Goal: Task Accomplishment & Management: Manage account settings

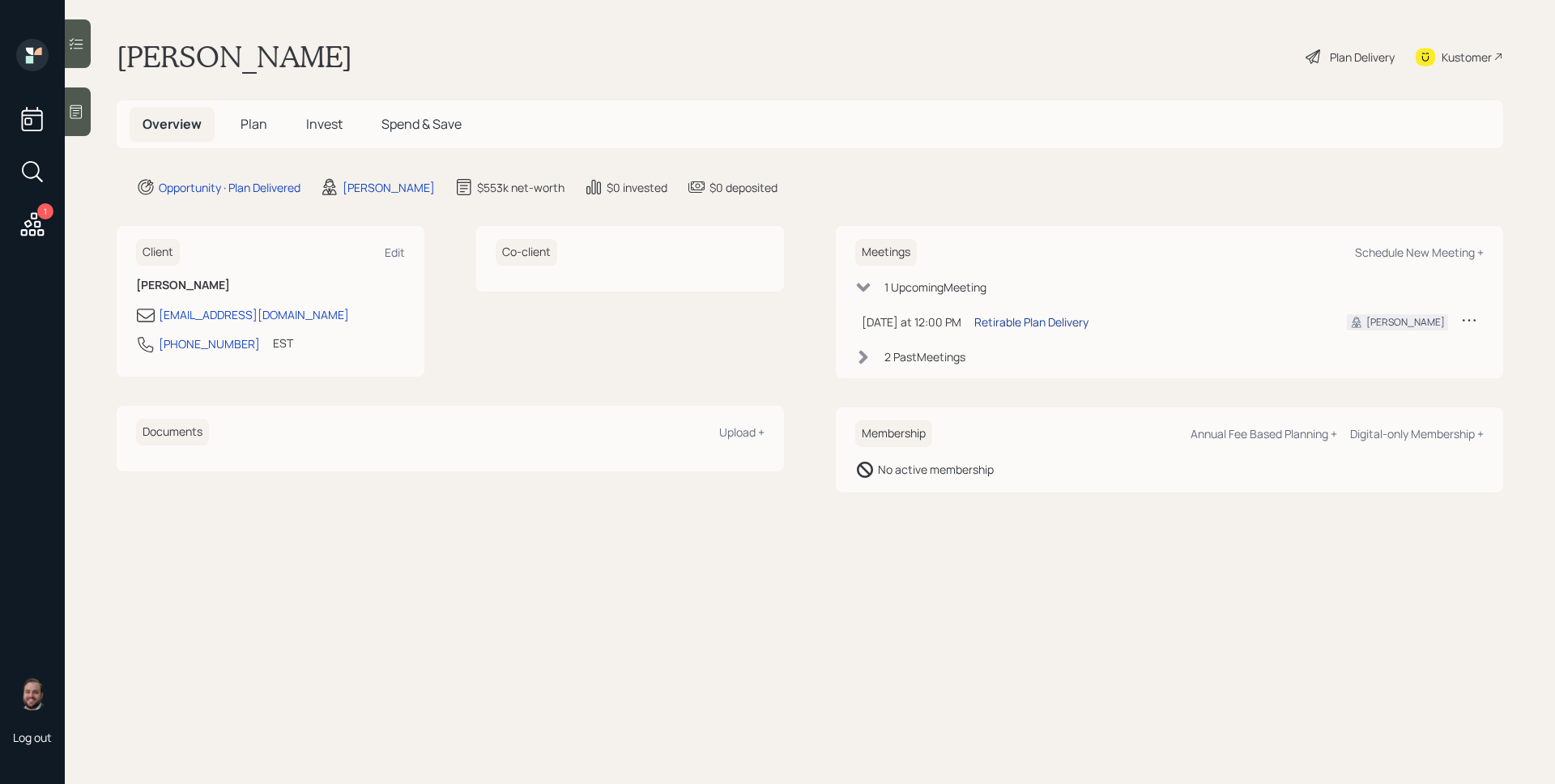
click at [1054, 325] on div "Retirable Plan Delivery" at bounding box center [1031, 322] width 114 height 17
click at [243, 118] on span "Plan" at bounding box center [254, 123] width 27 height 18
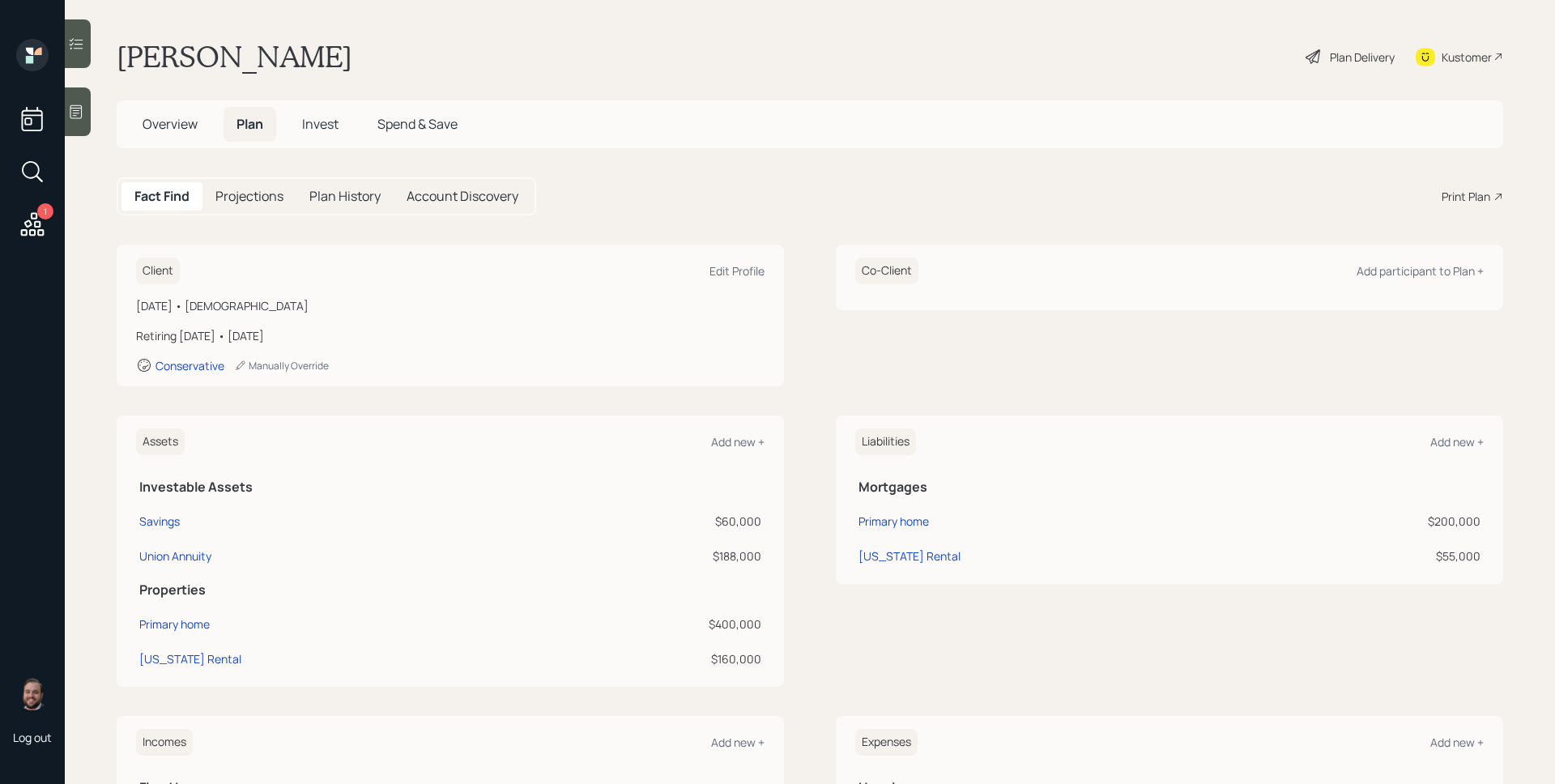
click at [792, 594] on div "Assets Add new + Investable Assets Savings $60,000 Union Annuity $188,000 Prope…" at bounding box center [810, 550] width 1387 height 271
click at [1466, 201] on div "Print Plan" at bounding box center [1466, 197] width 49 height 17
click at [1361, 59] on div "Plan Delivery" at bounding box center [1362, 57] width 65 height 17
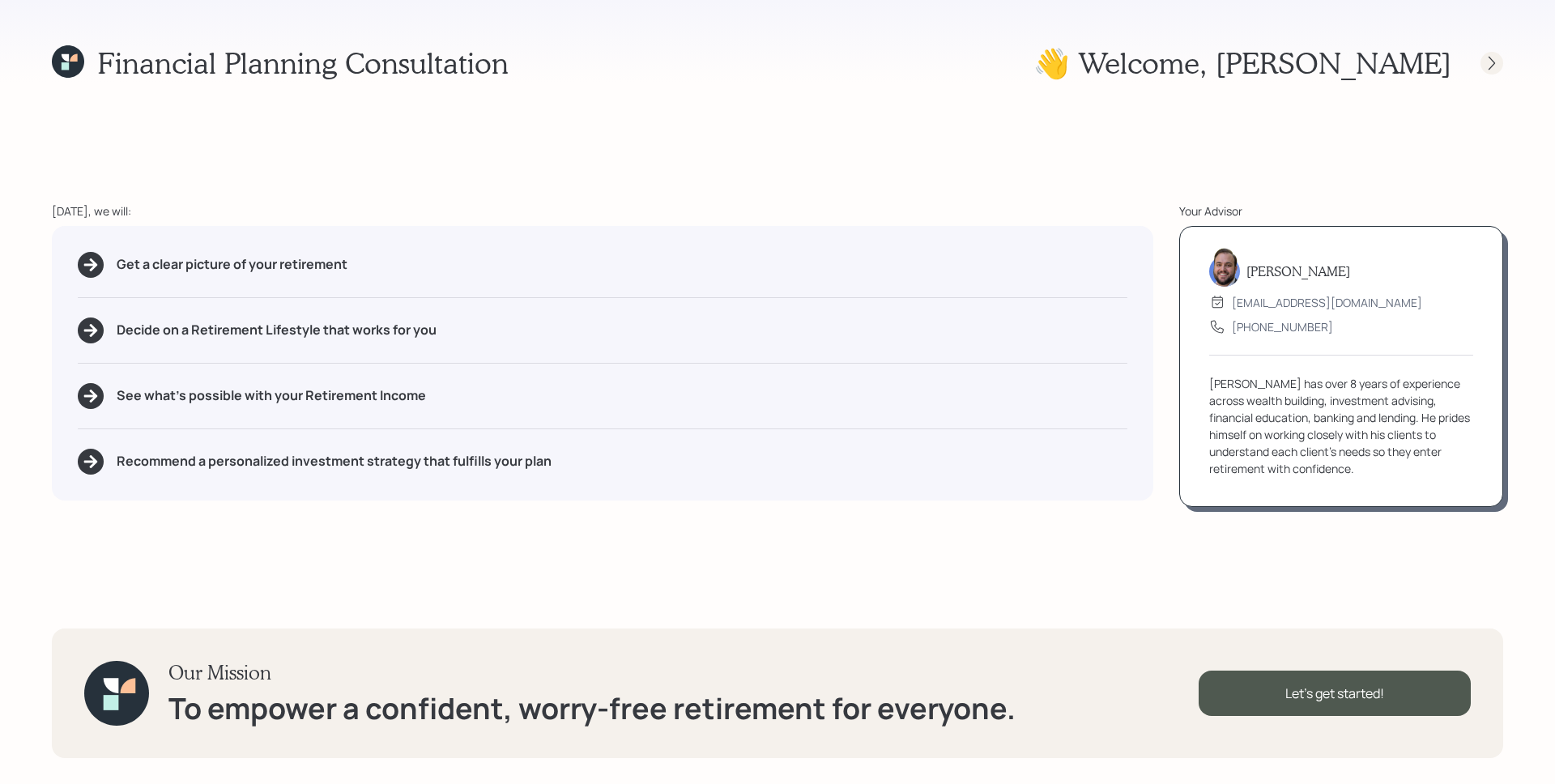
click at [1487, 68] on icon at bounding box center [1492, 62] width 16 height 16
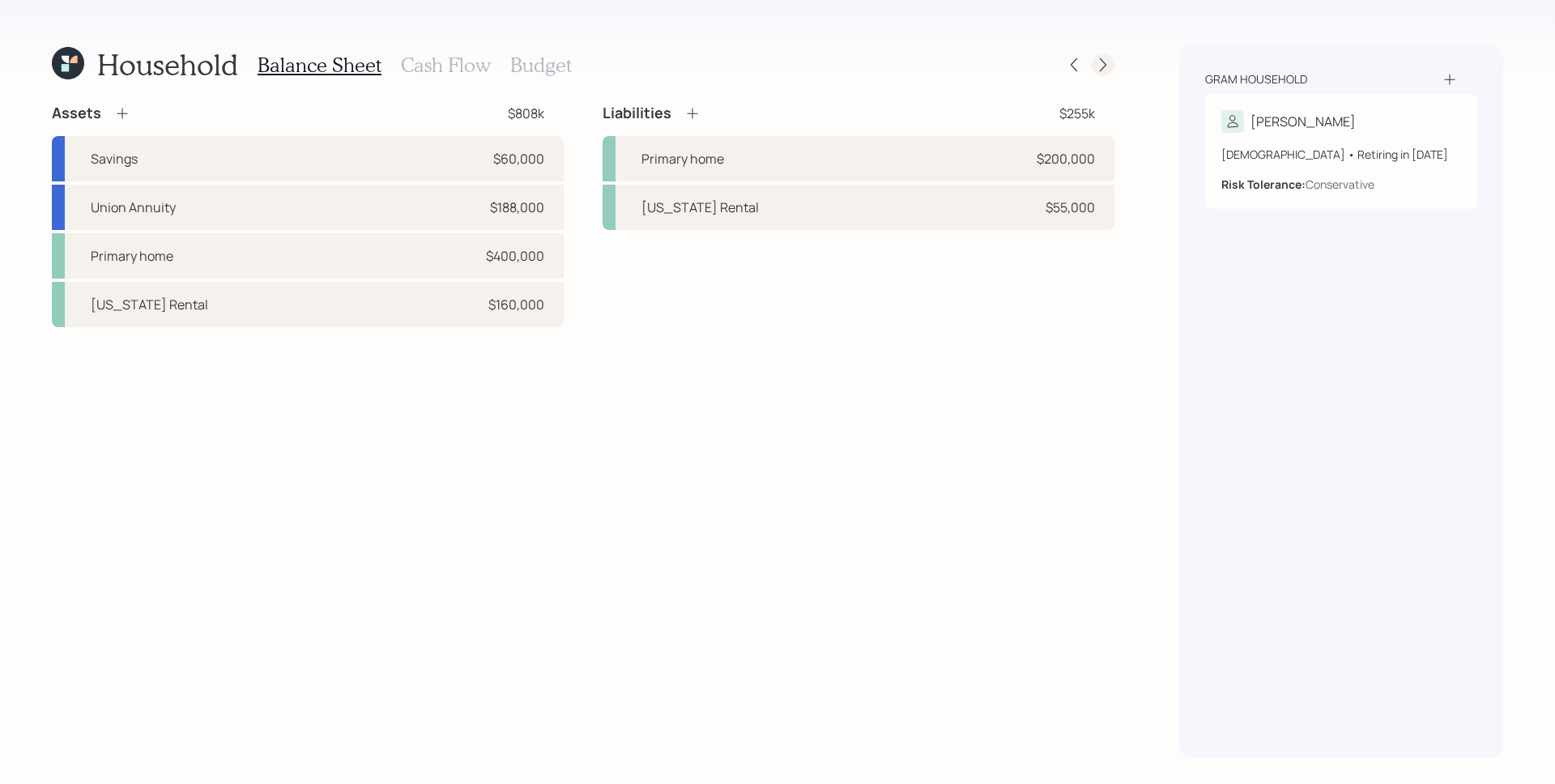
click at [1097, 65] on icon at bounding box center [1103, 64] width 16 height 16
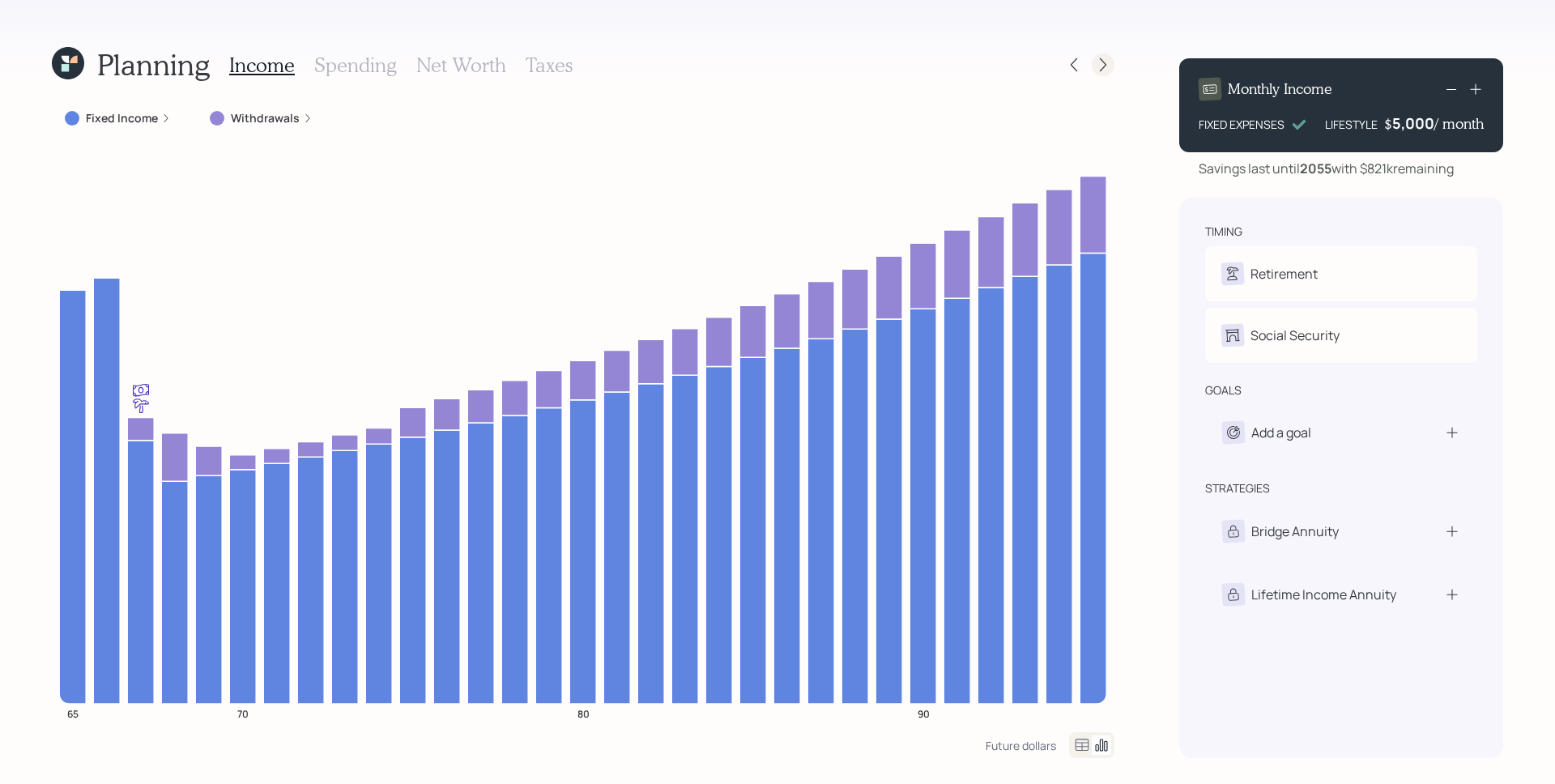
click at [1098, 66] on icon at bounding box center [1103, 64] width 16 height 16
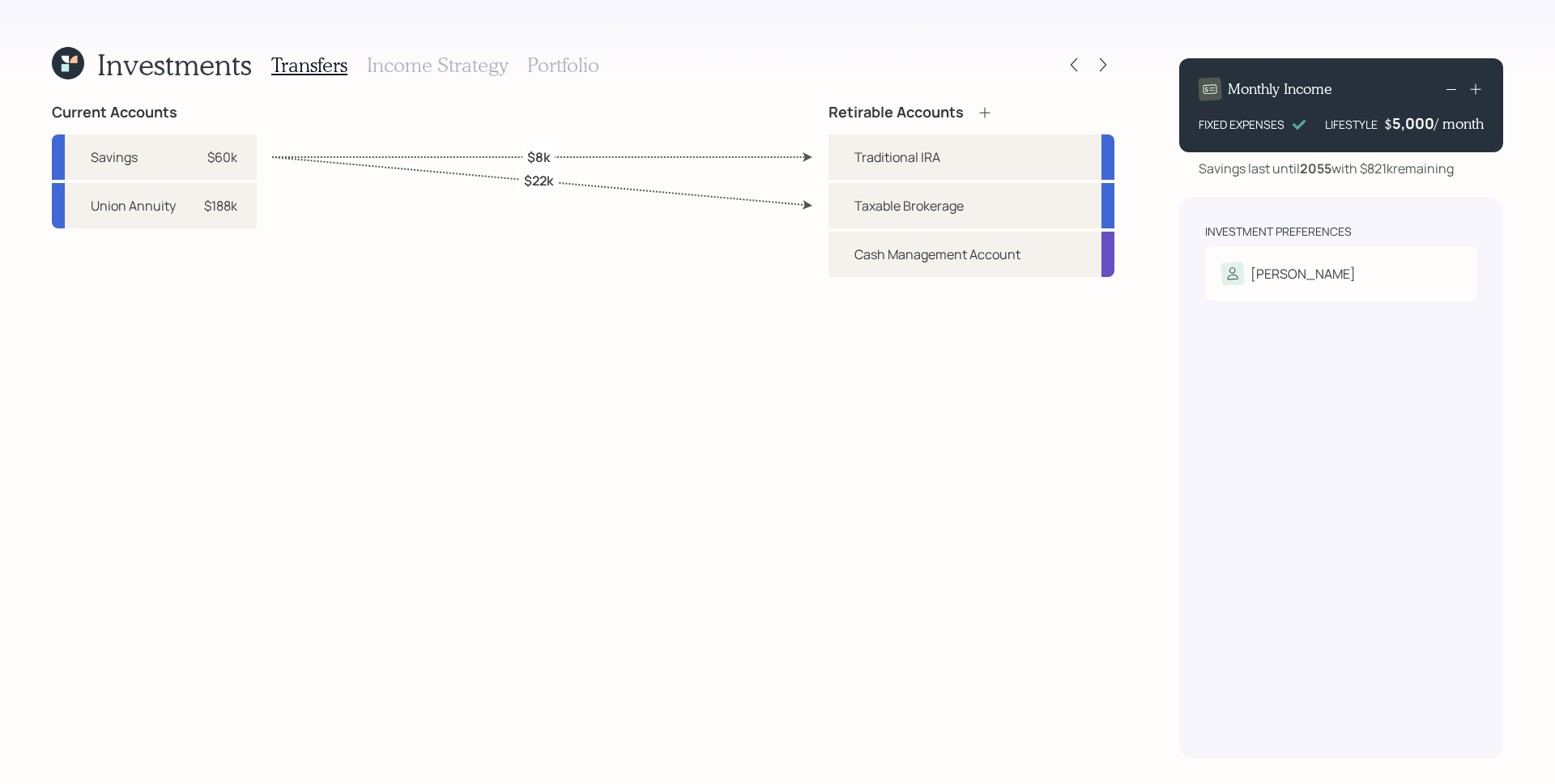
drag, startPoint x: 782, startPoint y: 479, endPoint x: 758, endPoint y: 235, distance: 245.2
click at [784, 475] on div "Current Accounts Savings $60k Union Annuity $188k Retirable Accounts Traditiona…" at bounding box center [582, 430] width 1063 height 654
click at [699, 56] on div "Investments Transfers Income Strategy Portfolio" at bounding box center [582, 65] width 1063 height 39
click at [1138, 89] on div "Investments Transfers Income Strategy Portfolio Current Accounts Savings $60k U…" at bounding box center [778, 392] width 1555 height 784
click at [1113, 90] on div "Investments Transfers Income Strategy Portfolio Current Accounts Savings $60k U…" at bounding box center [582, 402] width 1063 height 712
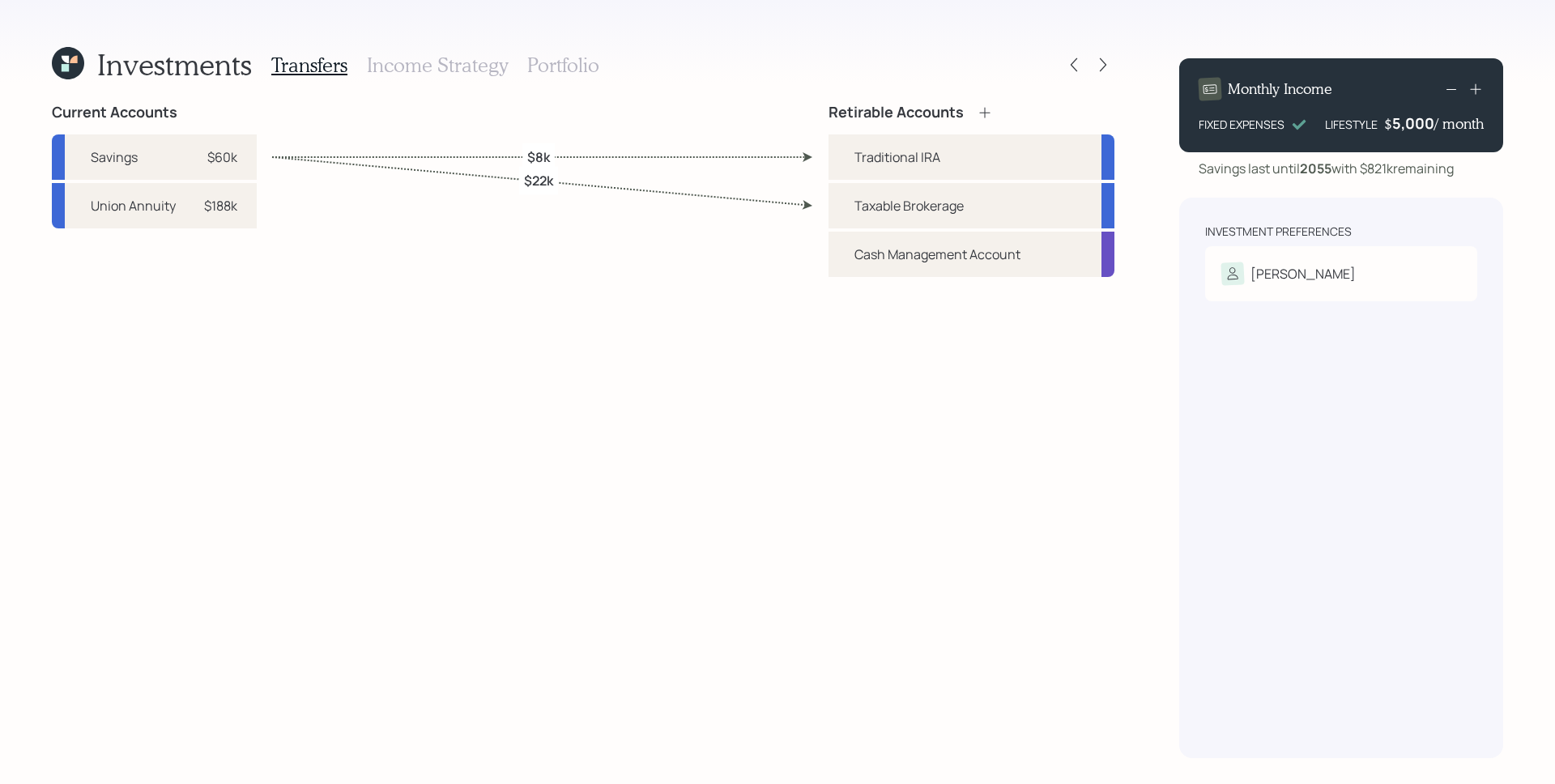
click at [574, 64] on h3 "Portfolio" at bounding box center [563, 65] width 72 height 24
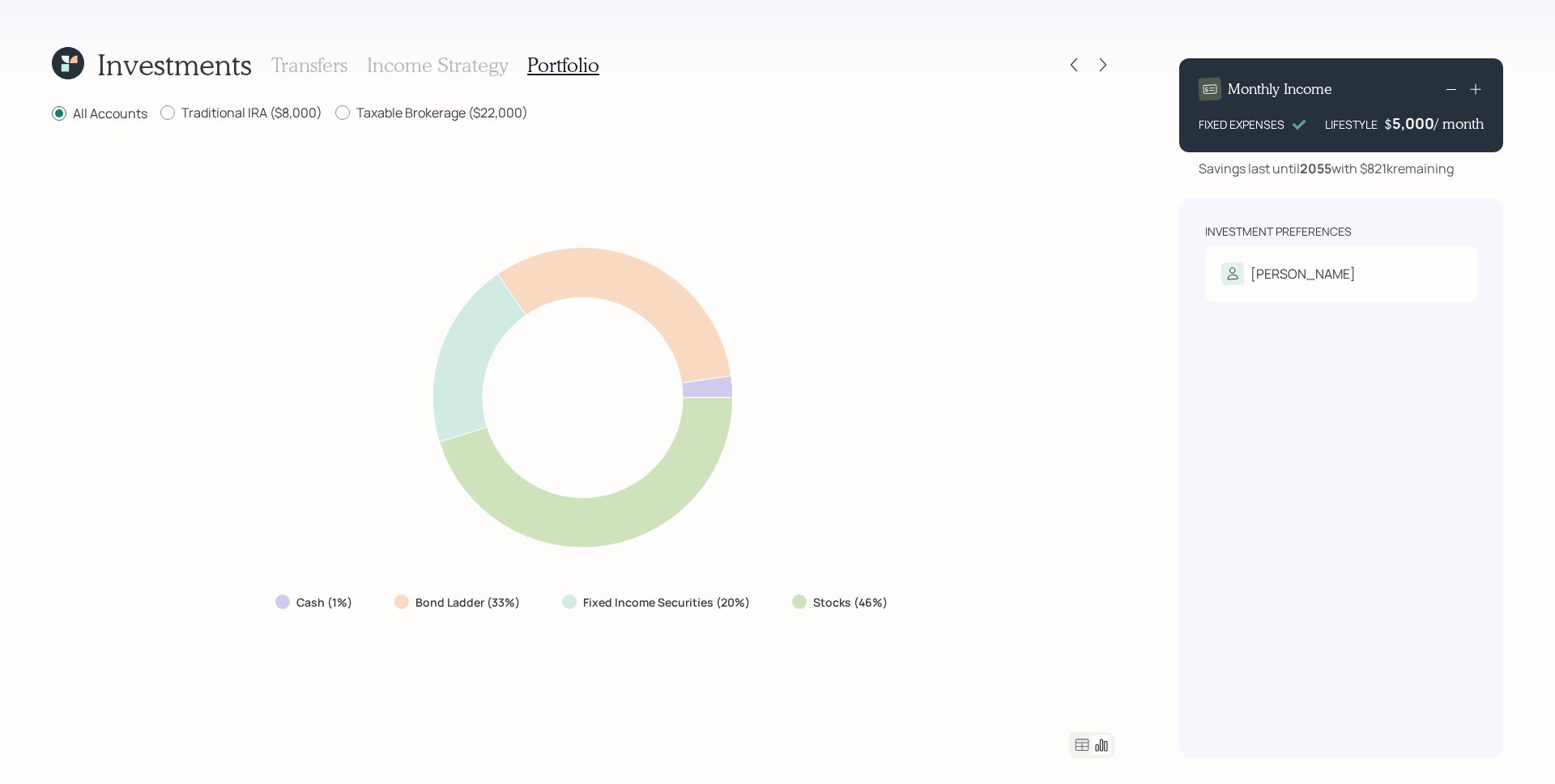
click at [1078, 742] on icon at bounding box center [1082, 744] width 14 height 12
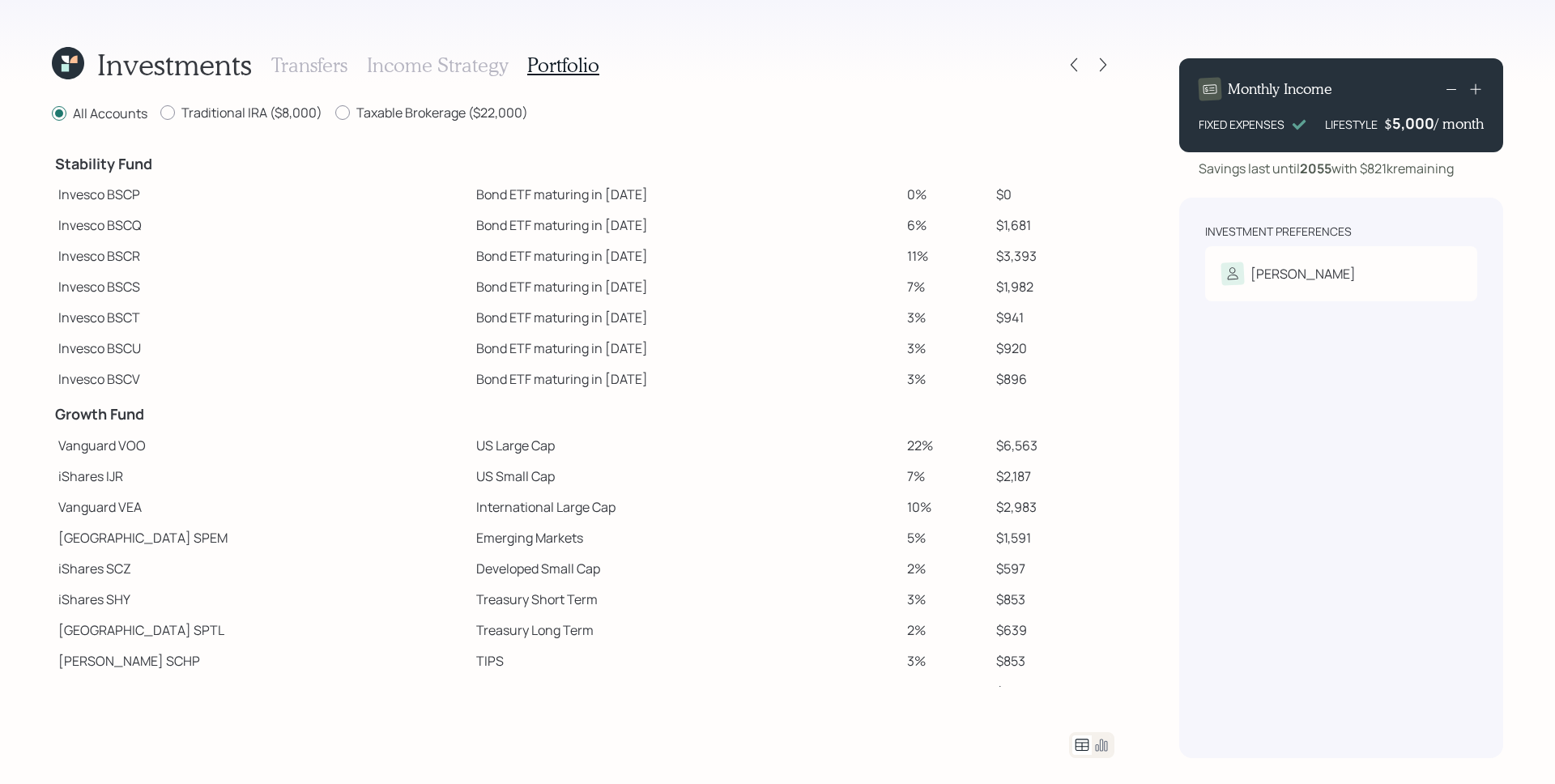
scroll to position [78, 0]
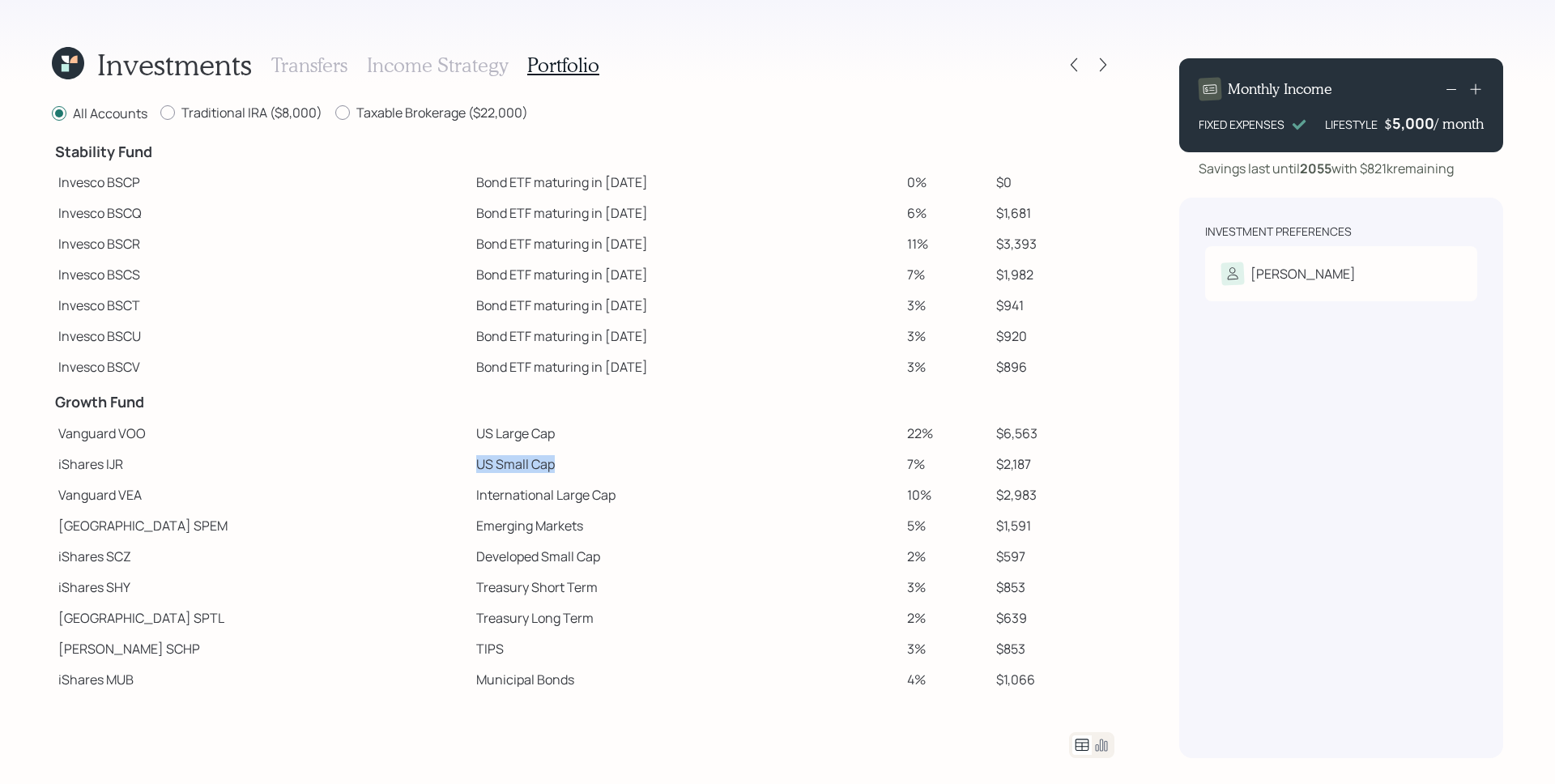
drag, startPoint x: 373, startPoint y: 462, endPoint x: 458, endPoint y: 470, distance: 85.4
click at [470, 470] on td "US Small Cap" at bounding box center [685, 464] width 431 height 30
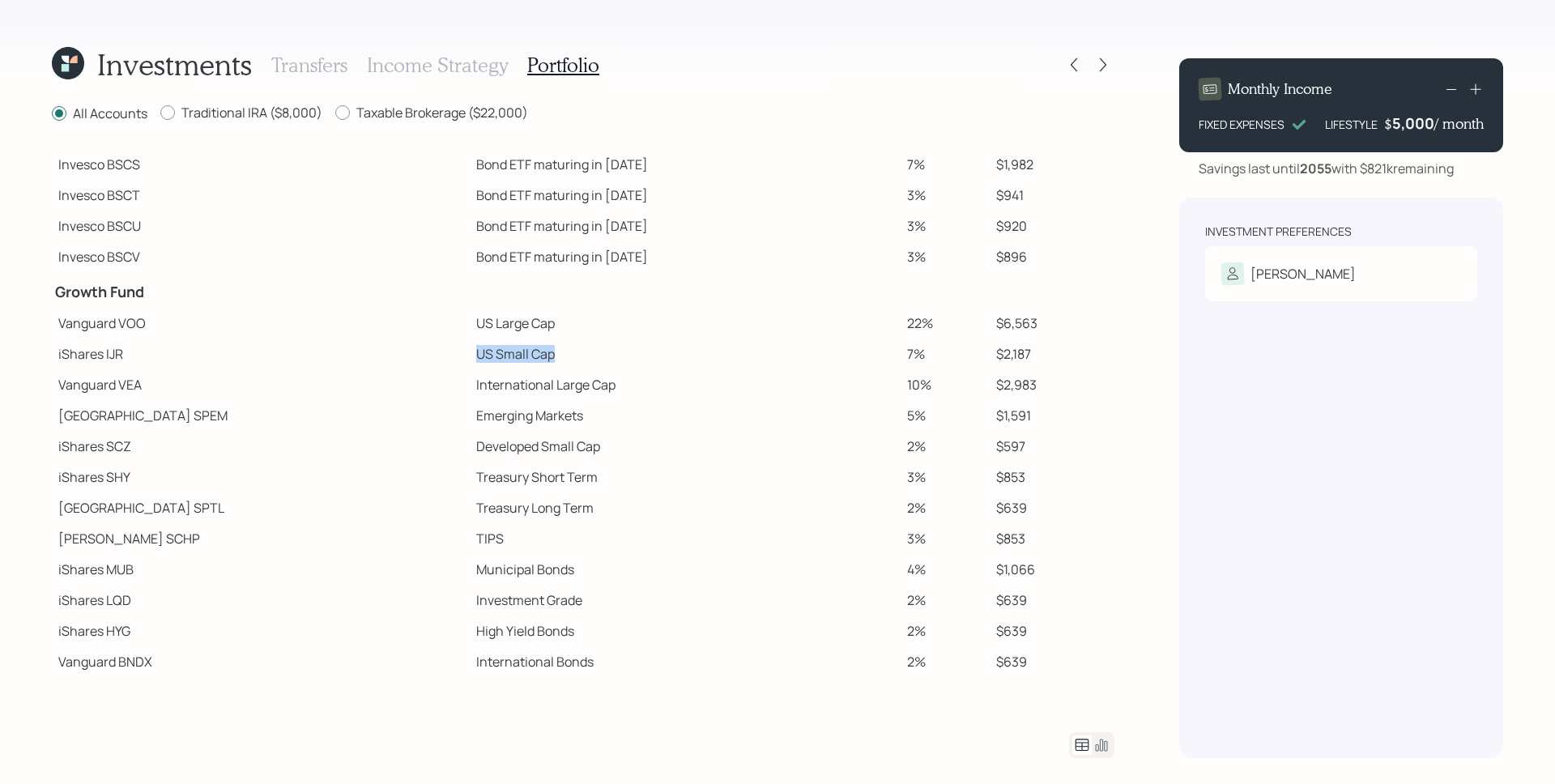
scroll to position [209, 0]
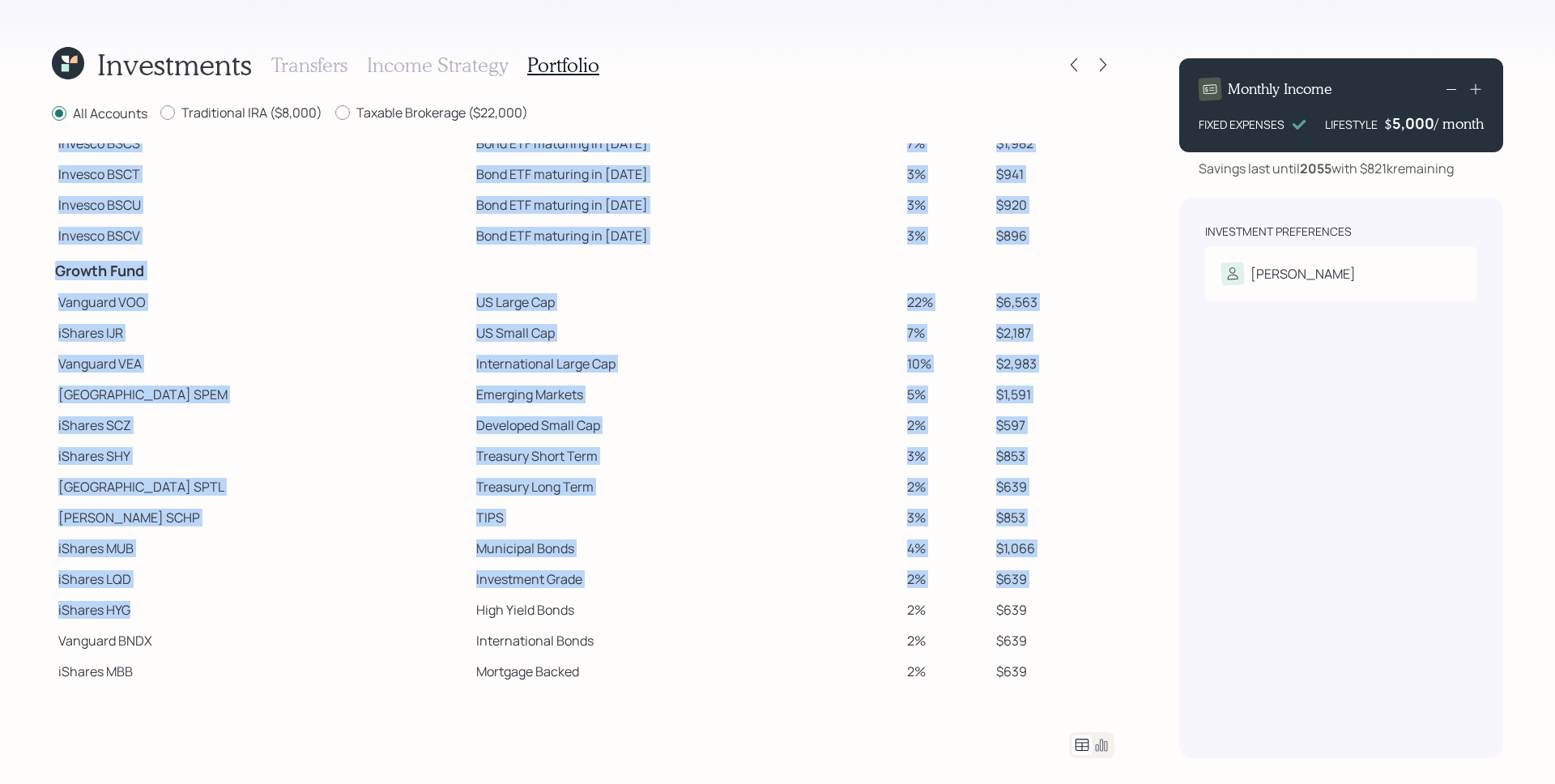
drag, startPoint x: 119, startPoint y: 614, endPoint x: 48, endPoint y: 610, distance: 71.1
click at [46, 612] on div "Investments Transfers Income Strategy Portfolio All Accounts Traditional IRA ($…" at bounding box center [778, 392] width 1555 height 784
click at [154, 588] on td "iShares LQD" at bounding box center [260, 579] width 418 height 30
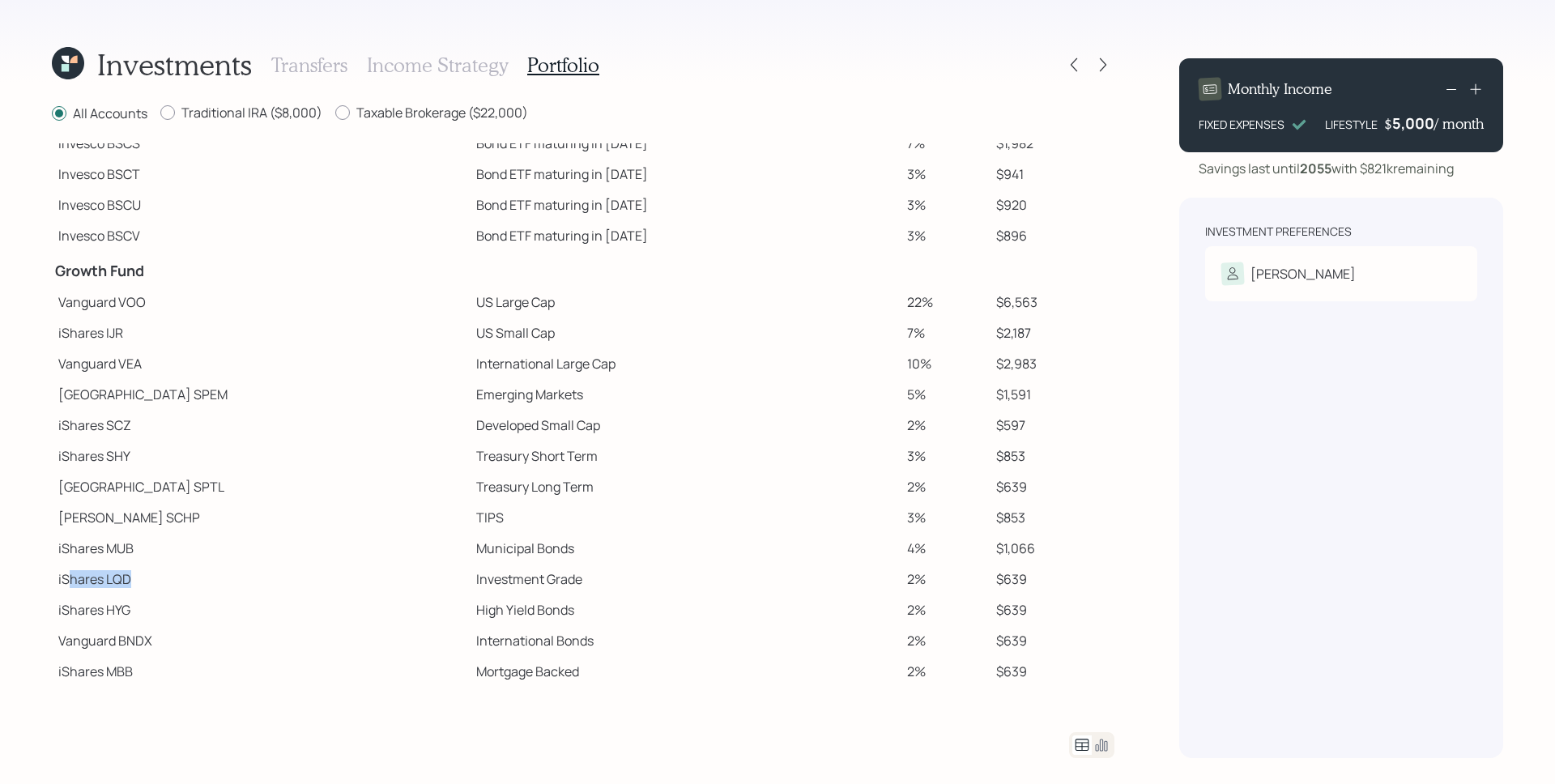
drag, startPoint x: 147, startPoint y: 581, endPoint x: 70, endPoint y: 579, distance: 77.0
click at [70, 579] on td "iShares LQD" at bounding box center [260, 579] width 418 height 30
click at [72, 579] on td "iShares LQD" at bounding box center [260, 579] width 418 height 30
drag, startPoint x: 116, startPoint y: 550, endPoint x: 52, endPoint y: 552, distance: 64.0
click at [53, 553] on td "iShares MUB" at bounding box center [260, 548] width 418 height 30
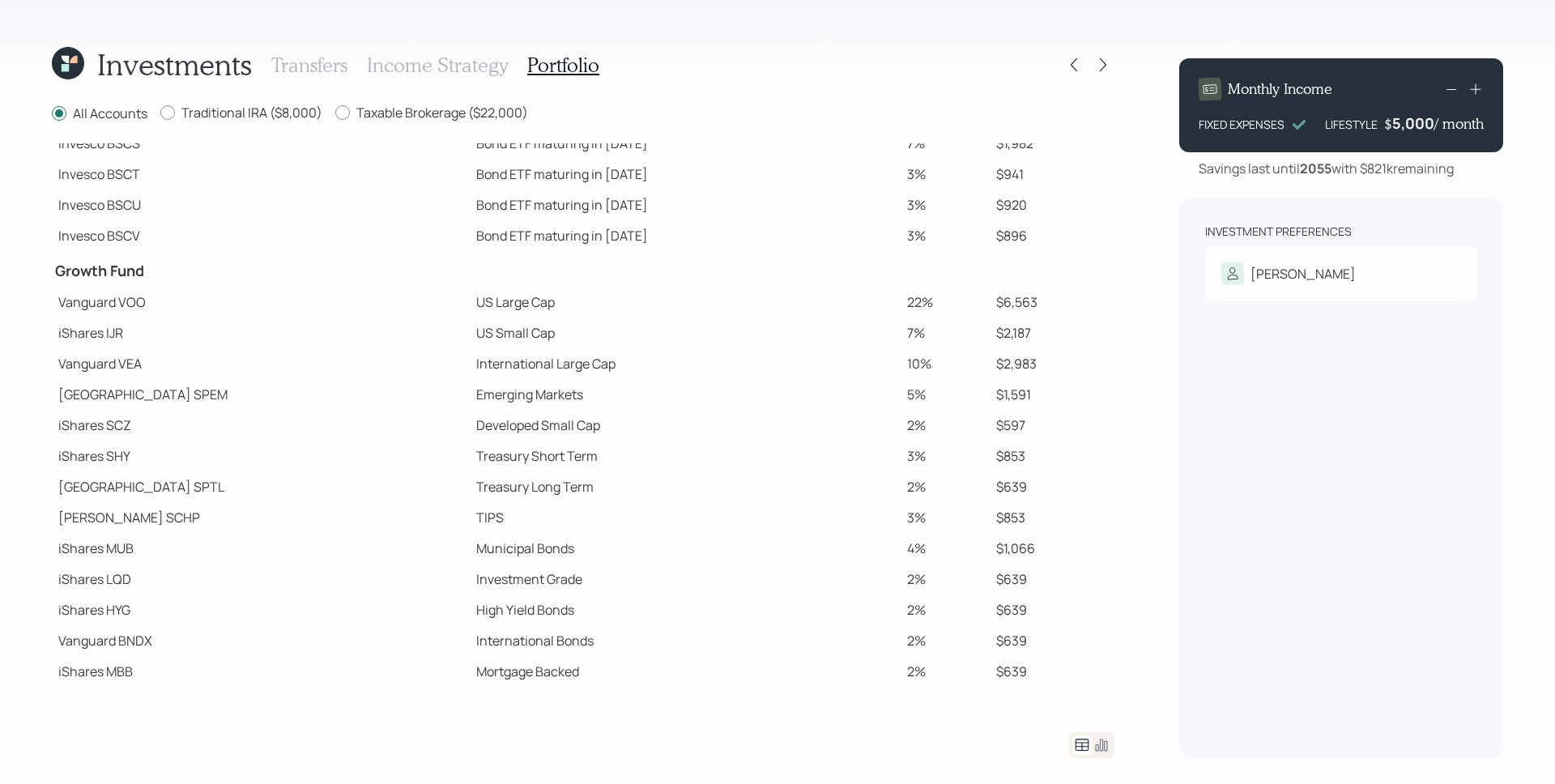
click at [154, 565] on td "iShares LQD" at bounding box center [260, 579] width 418 height 30
drag, startPoint x: 57, startPoint y: 424, endPoint x: 154, endPoint y: 435, distance: 97.6
click at [156, 435] on td "iShares SCZ" at bounding box center [260, 425] width 418 height 30
drag, startPoint x: 57, startPoint y: 333, endPoint x: 127, endPoint y: 365, distance: 77.0
click at [126, 340] on td "iShares IJR" at bounding box center [260, 333] width 418 height 30
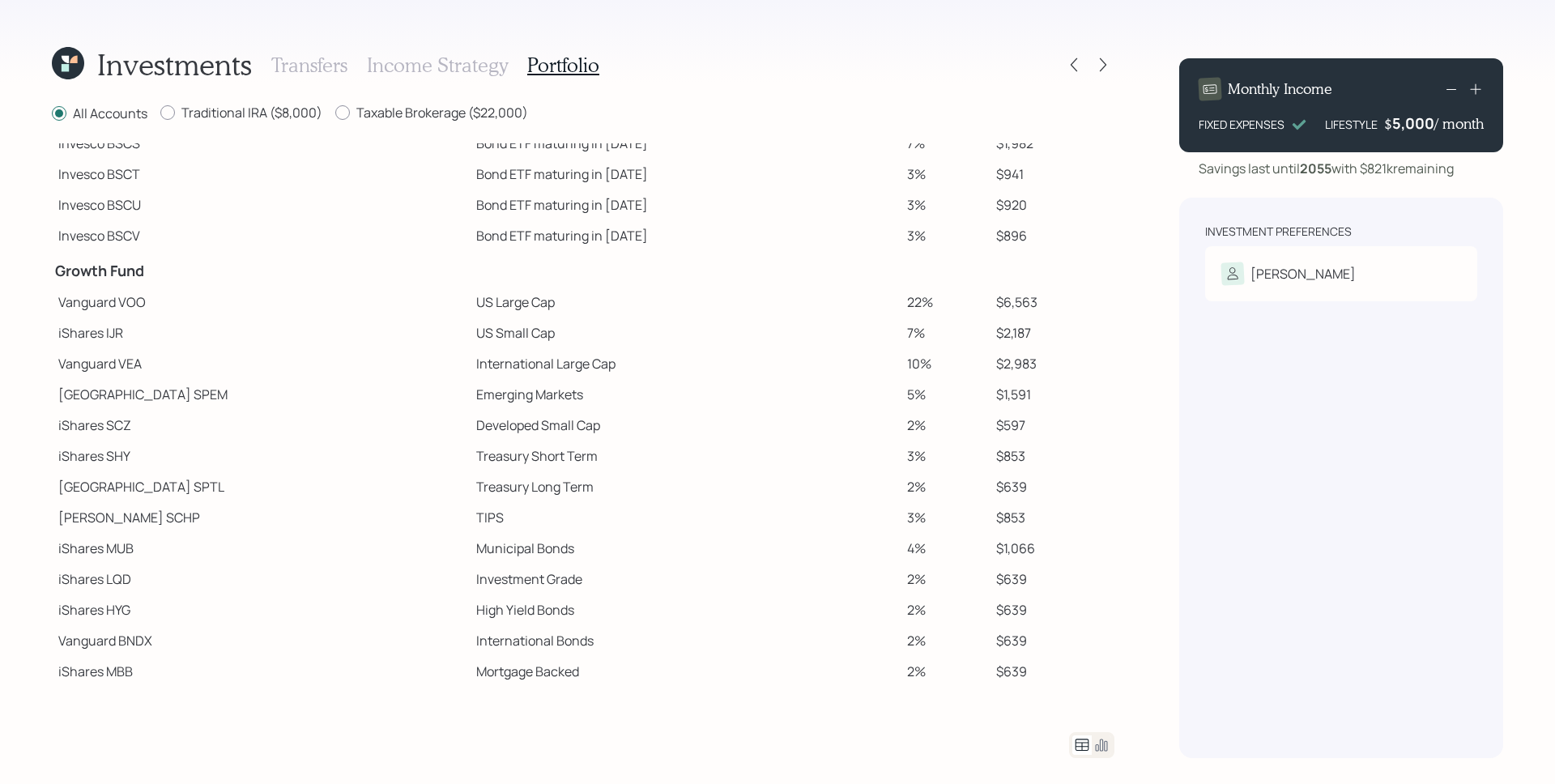
click at [57, 355] on td "Vanguard VEA" at bounding box center [260, 364] width 418 height 30
drag, startPoint x: 57, startPoint y: 336, endPoint x: 123, endPoint y: 341, distance: 66.2
click at [123, 341] on td "iShares IJR" at bounding box center [260, 333] width 418 height 30
drag, startPoint x: 55, startPoint y: 426, endPoint x: 165, endPoint y: 430, distance: 110.1
click at [165, 430] on td "iShares SCZ" at bounding box center [260, 425] width 418 height 30
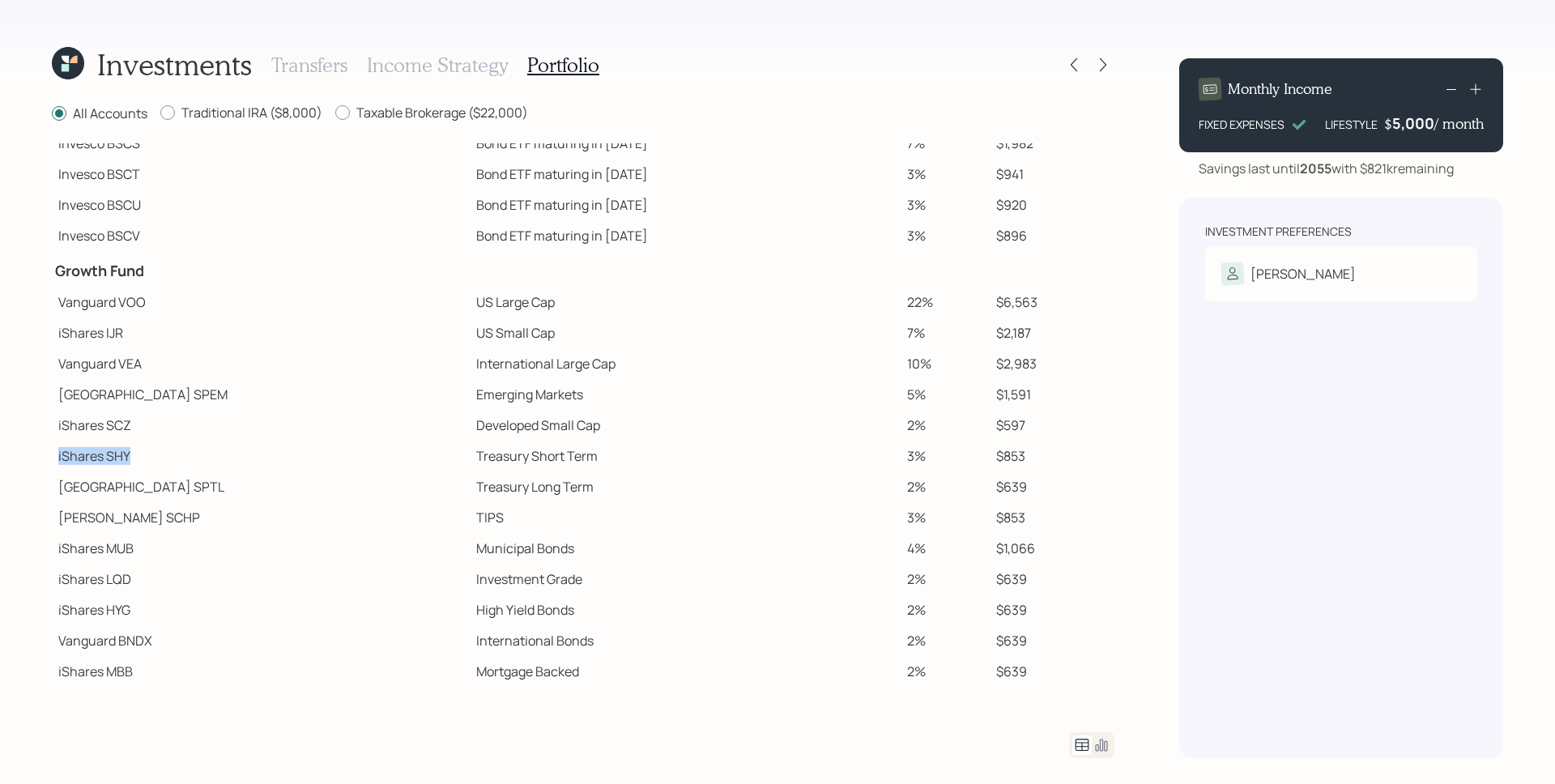
drag, startPoint x: 53, startPoint y: 459, endPoint x: 156, endPoint y: 457, distance: 103.0
click at [156, 457] on td "iShares SHY" at bounding box center [260, 456] width 418 height 30
drag, startPoint x: 52, startPoint y: 550, endPoint x: 130, endPoint y: 554, distance: 78.1
click at [130, 554] on td "iShares MUB" at bounding box center [260, 548] width 418 height 30
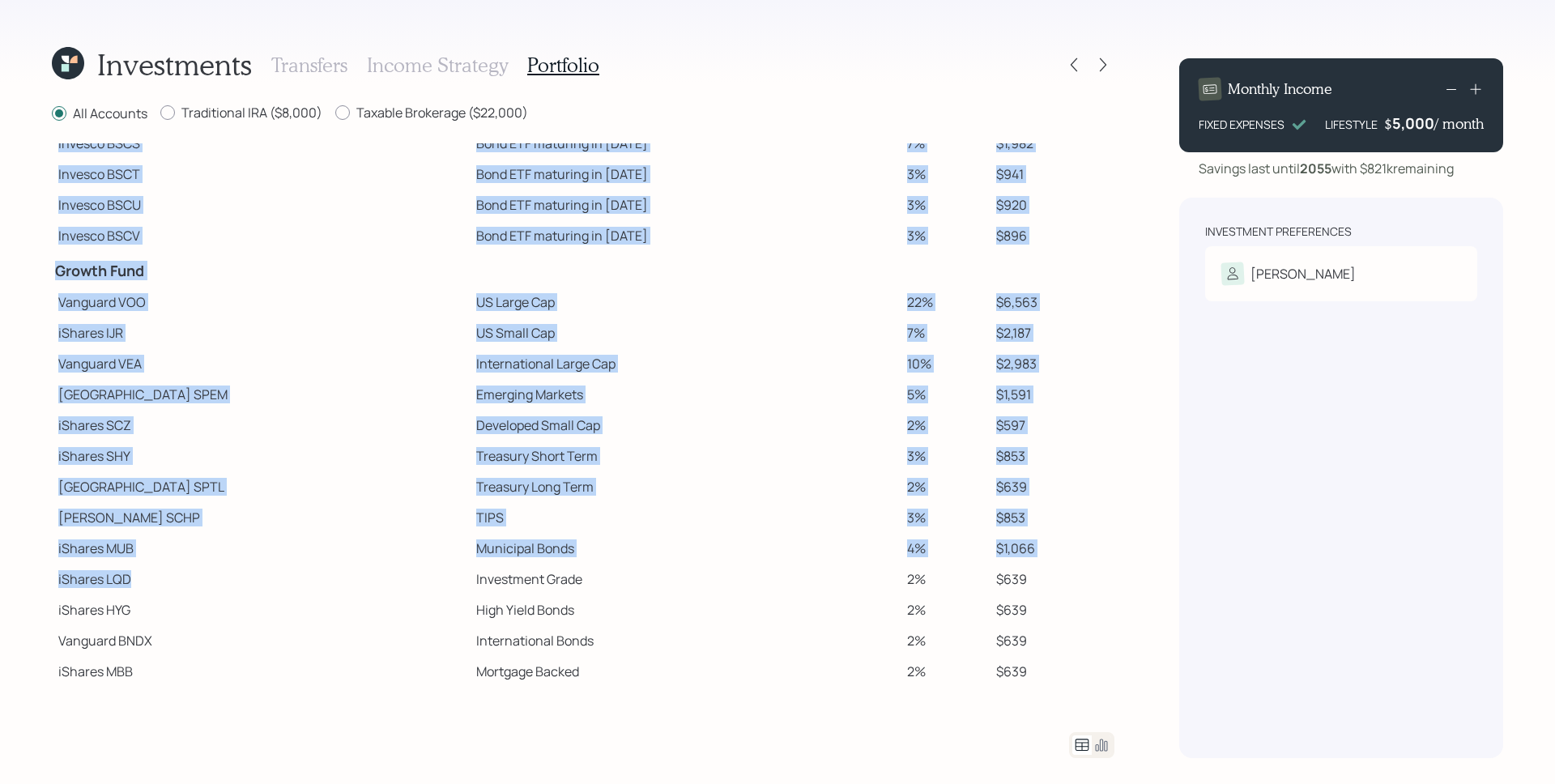
drag, startPoint x: 50, startPoint y: 576, endPoint x: 121, endPoint y: 593, distance: 73.0
click at [161, 585] on div "Investments Transfers Income Strategy Portfolio All Accounts Traditional IRA ($…" at bounding box center [778, 392] width 1555 height 784
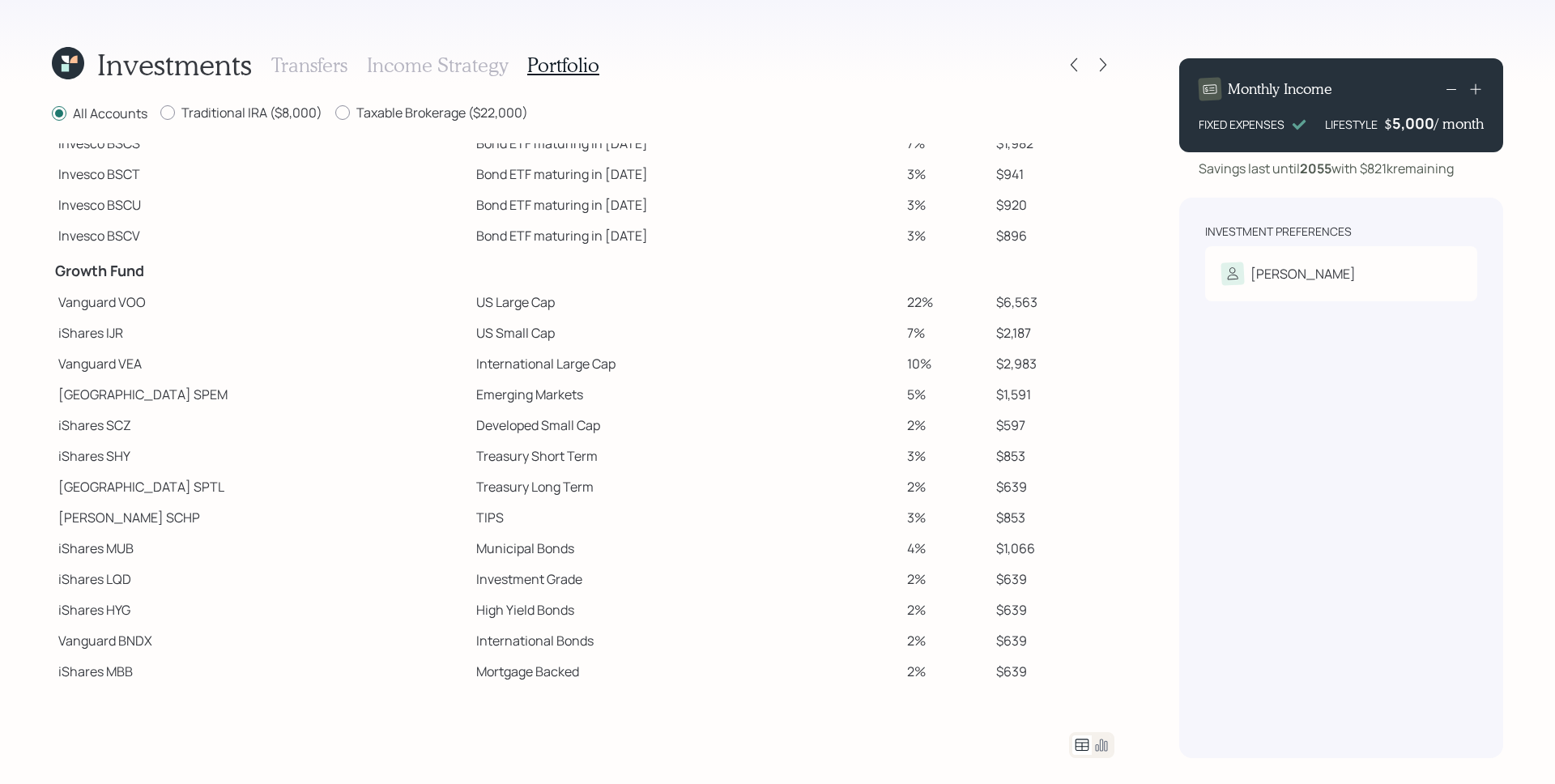
click at [74, 601] on td "iShares HYG" at bounding box center [260, 609] width 418 height 30
drag, startPoint x: 54, startPoint y: 608, endPoint x: 143, endPoint y: 607, distance: 89.0
click at [143, 607] on td "iShares HYG" at bounding box center [260, 609] width 418 height 30
click at [56, 668] on td "iShares MBB" at bounding box center [260, 671] width 418 height 30
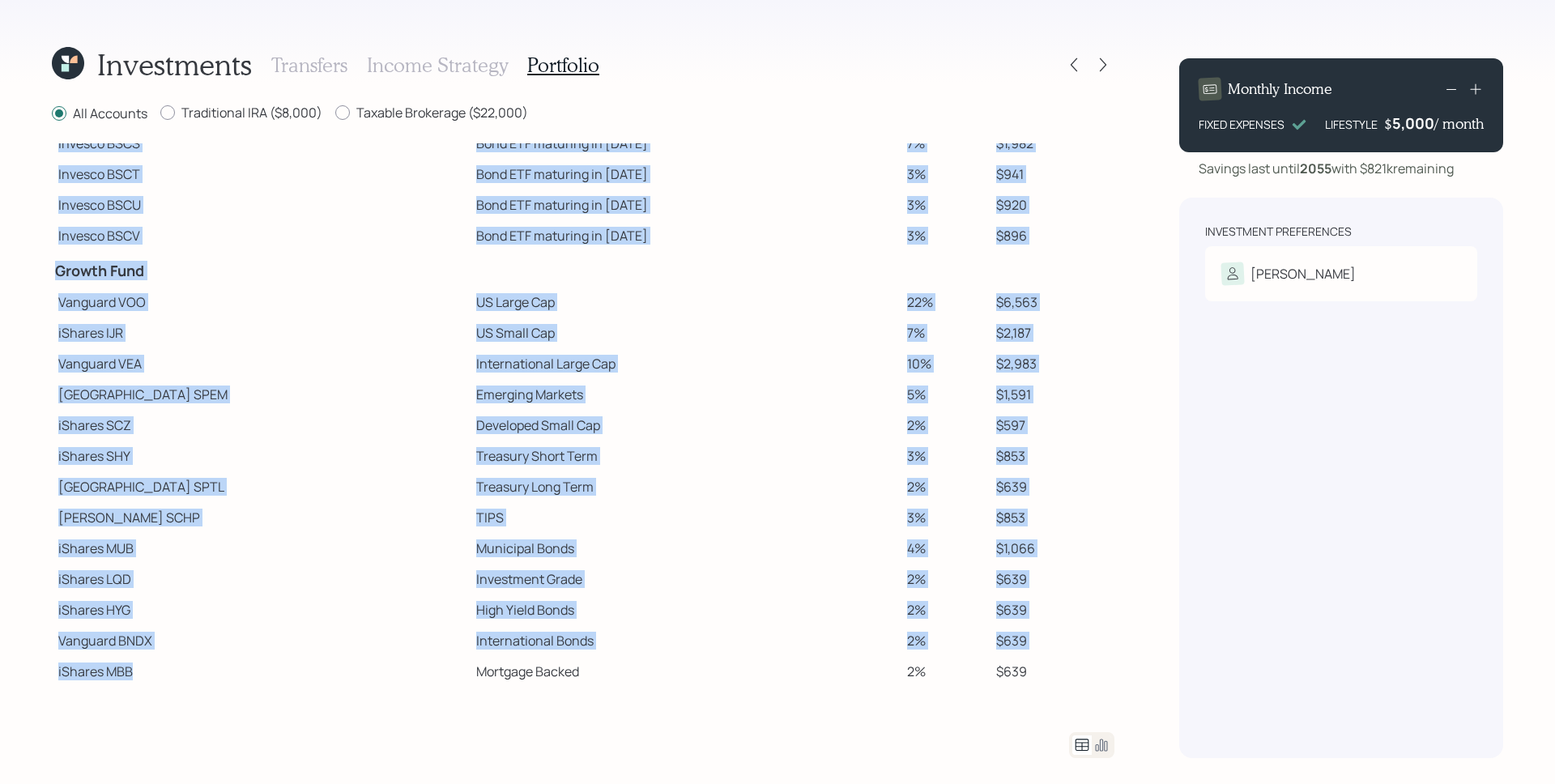
drag, startPoint x: 160, startPoint y: 677, endPoint x: 187, endPoint y: 677, distance: 27.0
click at [186, 677] on div "Investments Transfers Income Strategy Portfolio All Accounts Traditional IRA ($…" at bounding box center [778, 392] width 1555 height 784
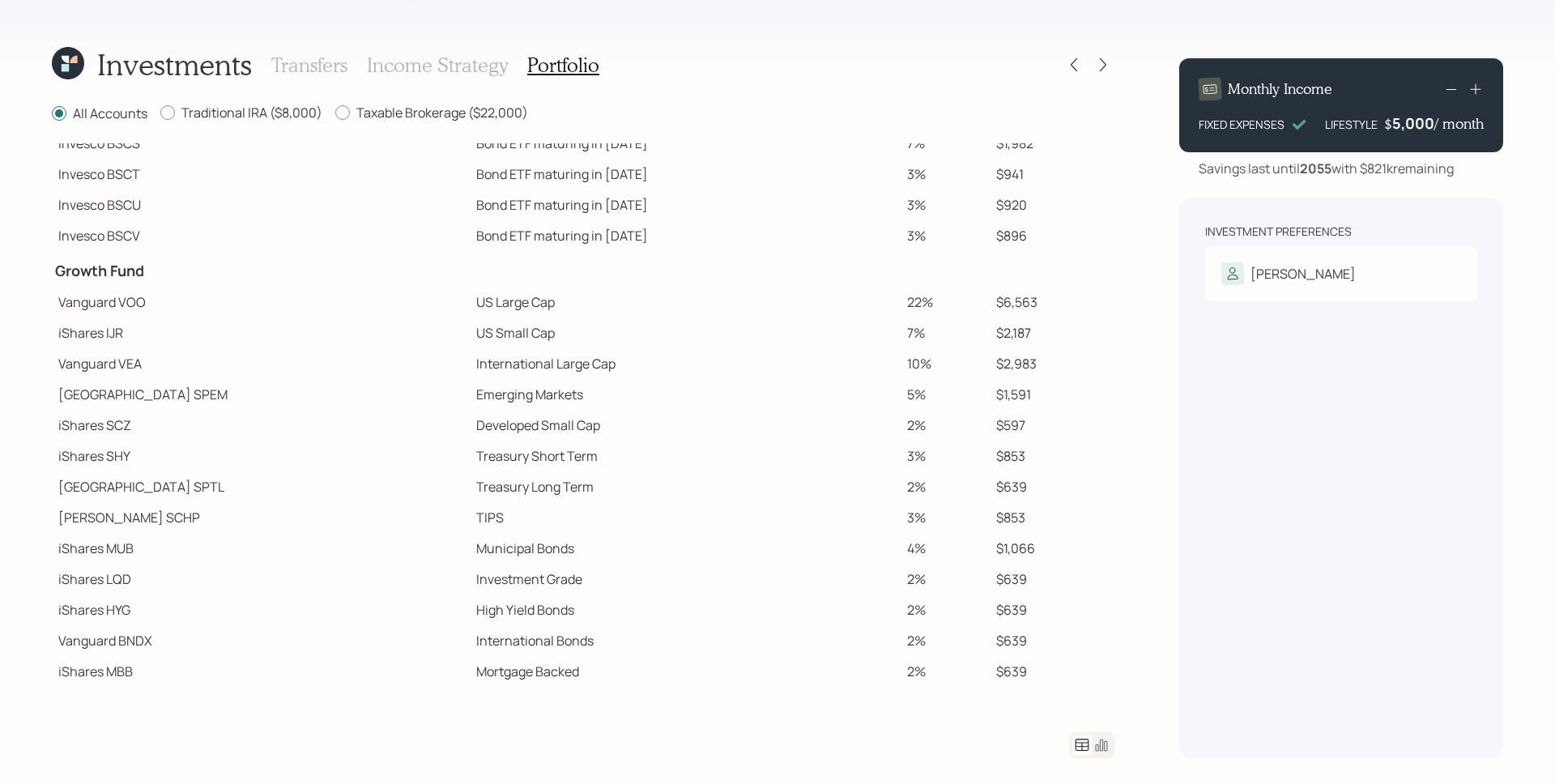
click at [181, 676] on td "iShares MBB" at bounding box center [260, 671] width 418 height 30
drag, startPoint x: 119, startPoint y: 300, endPoint x: 161, endPoint y: 300, distance: 42.0
click at [161, 300] on td "Vanguard VOO" at bounding box center [260, 302] width 418 height 30
click at [122, 324] on td "iShares IJR" at bounding box center [260, 333] width 418 height 30
drag, startPoint x: 103, startPoint y: 332, endPoint x: 137, endPoint y: 335, distance: 34.1
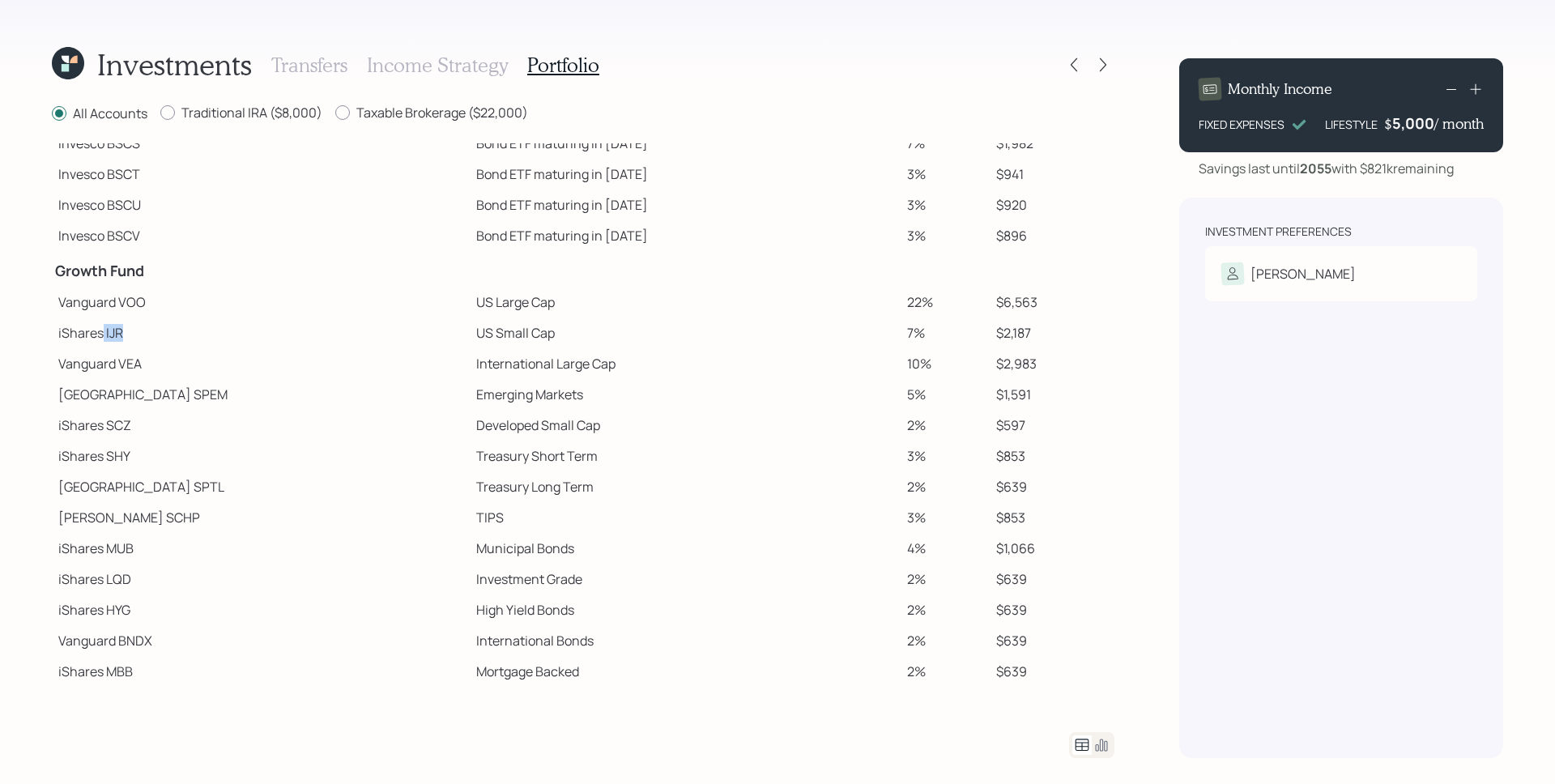
click at [137, 335] on td "iShares IJR" at bounding box center [260, 333] width 418 height 30
click at [139, 336] on td "iShares IJR" at bounding box center [260, 333] width 418 height 30
drag, startPoint x: 121, startPoint y: 360, endPoint x: 147, endPoint y: 361, distance: 26.0
click at [147, 361] on td "Vanguard VEA" at bounding box center [260, 364] width 418 height 30
drag, startPoint x: 148, startPoint y: 398, endPoint x: 171, endPoint y: 397, distance: 23.0
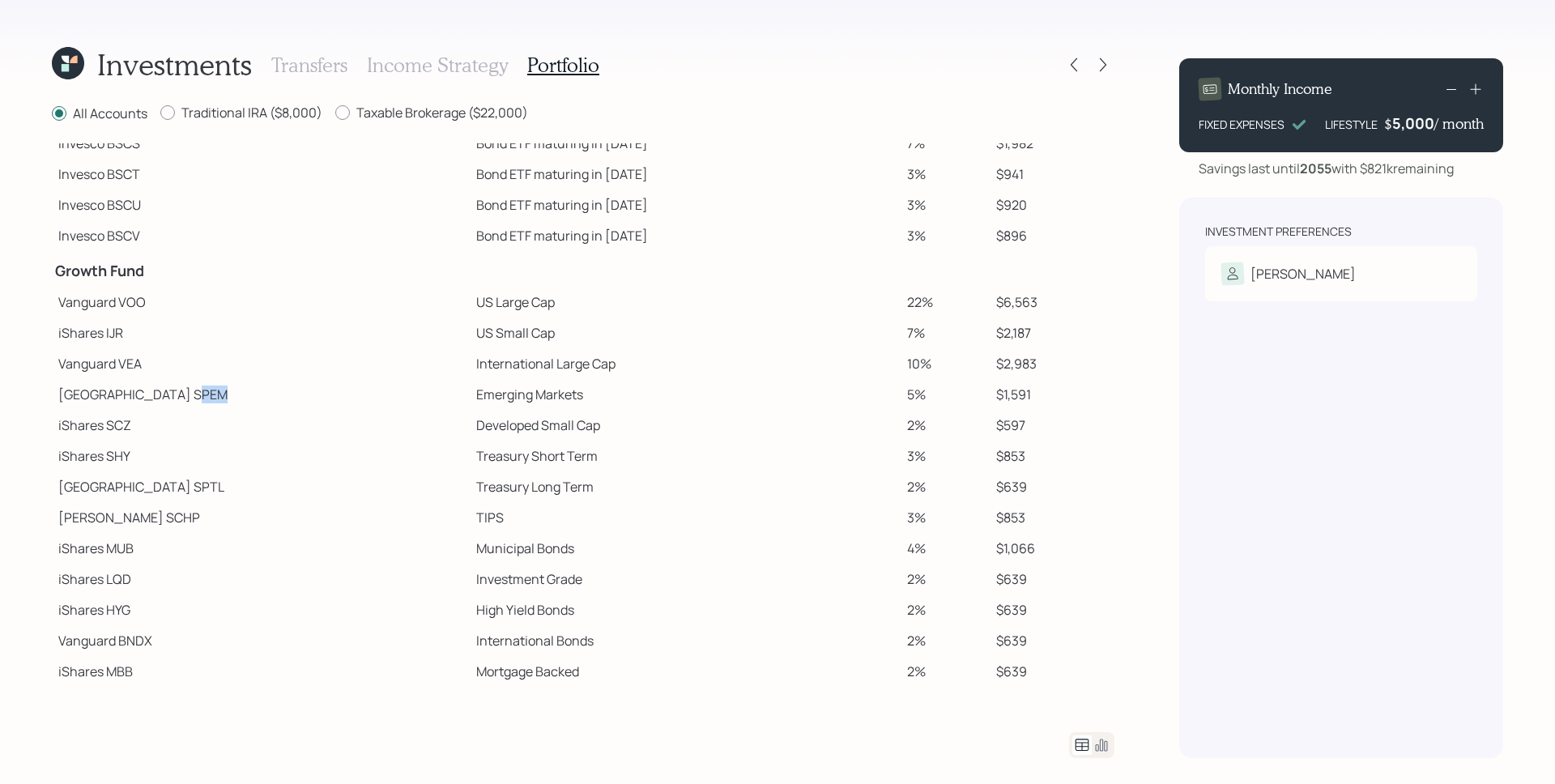
click at [171, 397] on td "State Street SPEM" at bounding box center [260, 394] width 418 height 30
click at [148, 393] on td "State Street SPEM" at bounding box center [260, 394] width 418 height 30
drag, startPoint x: 108, startPoint y: 419, endPoint x: 122, endPoint y: 441, distance: 26.1
click at [140, 424] on td "iShares SCZ" at bounding box center [260, 425] width 418 height 30
drag, startPoint x: 111, startPoint y: 454, endPoint x: 133, endPoint y: 456, distance: 22.1
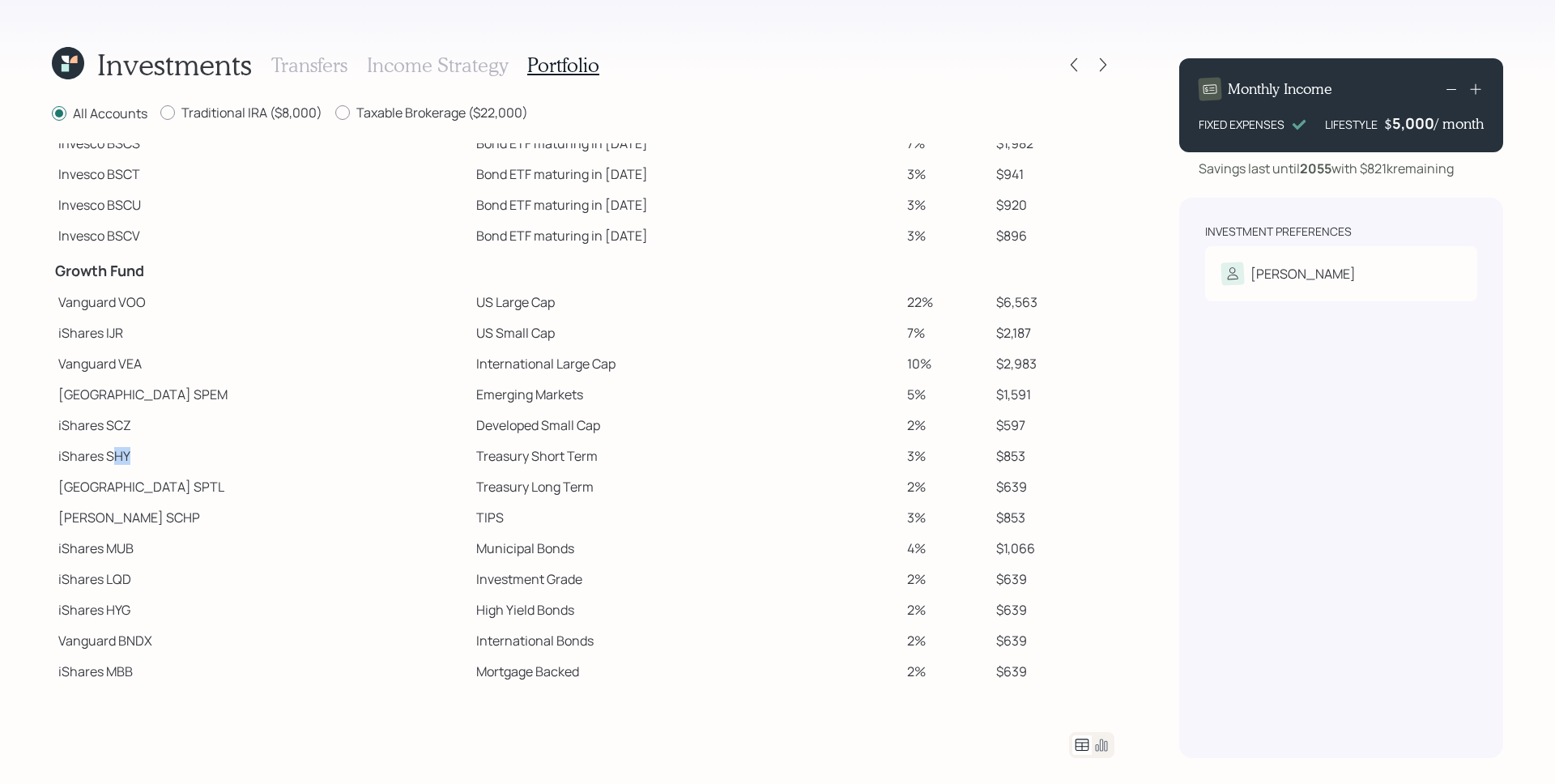
click at [133, 456] on td "iShares SHY" at bounding box center [260, 456] width 418 height 30
click at [153, 485] on td "State Street SPTL" at bounding box center [260, 486] width 418 height 30
drag, startPoint x: 137, startPoint y: 489, endPoint x: 179, endPoint y: 492, distance: 42.1
click at [176, 492] on td "State Street SPTL" at bounding box center [260, 486] width 418 height 30
click at [150, 508] on td "Schwab SCHP" at bounding box center [260, 517] width 418 height 30
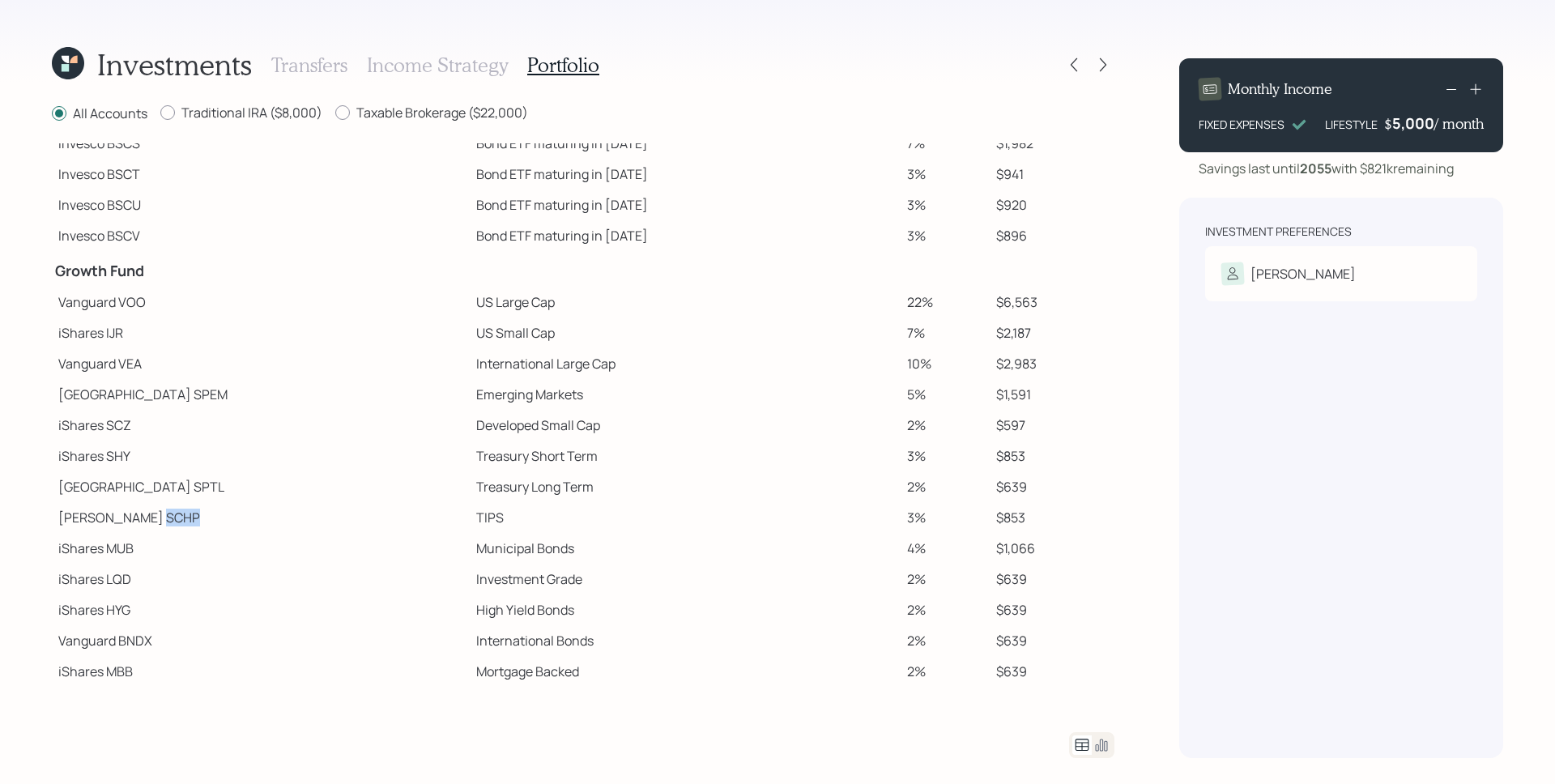
drag, startPoint x: 138, startPoint y: 521, endPoint x: 149, endPoint y: 522, distance: 11.0
click at [149, 522] on td "Schwab SCHP" at bounding box center [260, 517] width 418 height 30
click at [1103, 73] on div at bounding box center [1103, 64] width 23 height 23
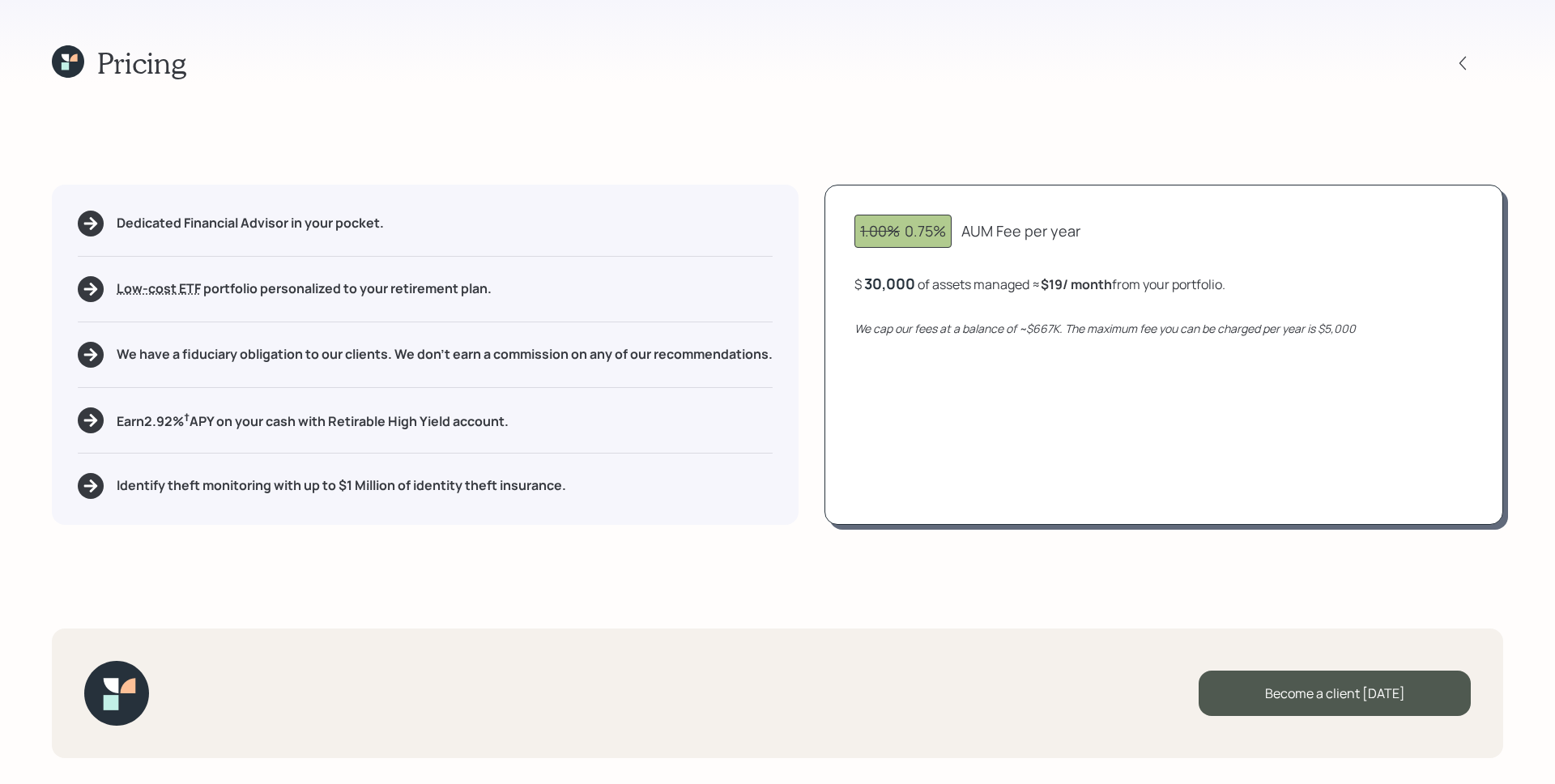
drag, startPoint x: 1330, startPoint y: 695, endPoint x: 1298, endPoint y: 570, distance: 129.0
click at [1330, 695] on div "Become a client today" at bounding box center [1335, 693] width 272 height 46
click at [1343, 689] on div "Go to Altruist" at bounding box center [1335, 693] width 272 height 46
click at [1470, 64] on icon at bounding box center [1462, 62] width 16 height 16
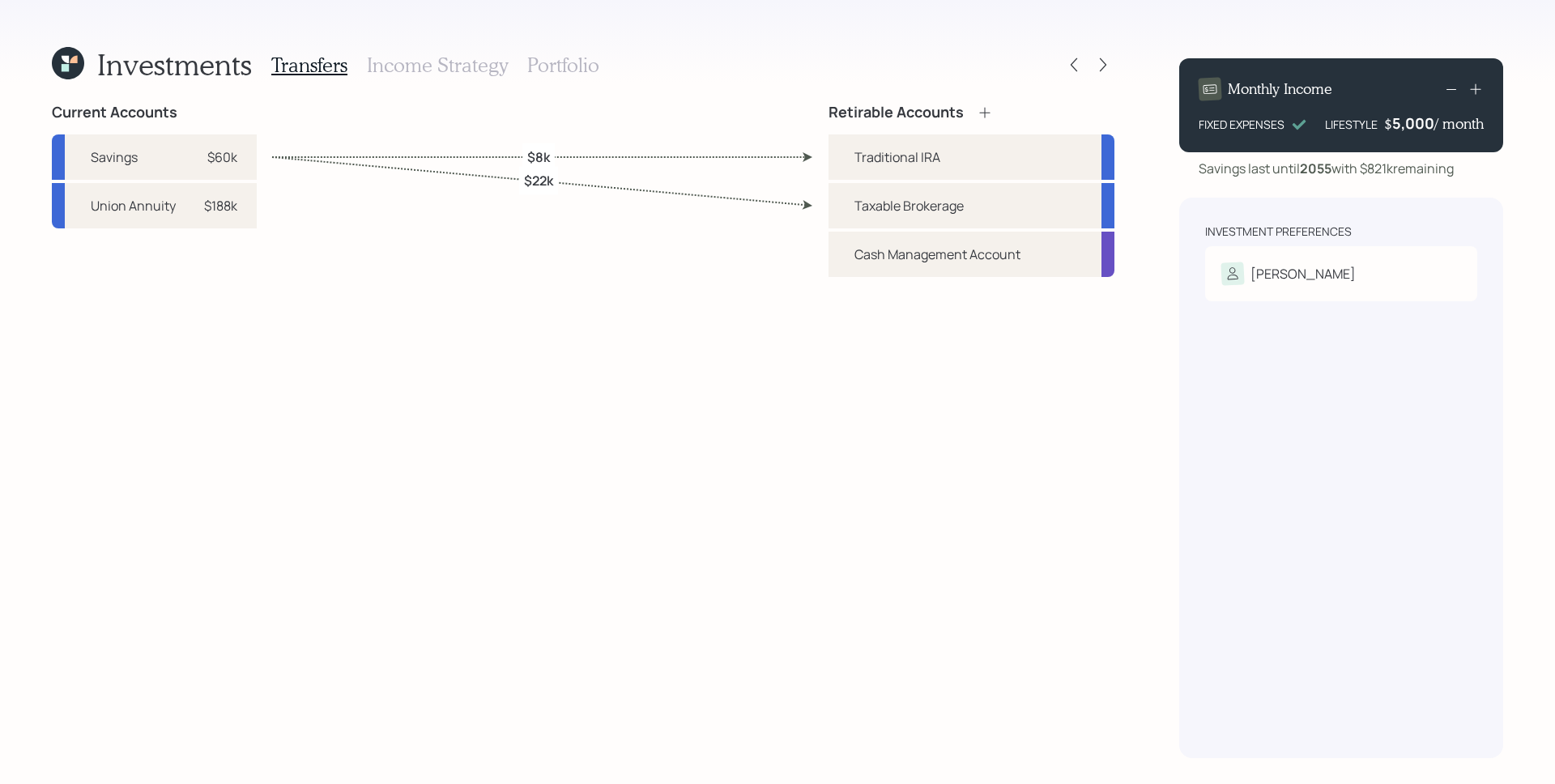
click at [62, 54] on icon at bounding box center [68, 63] width 32 height 32
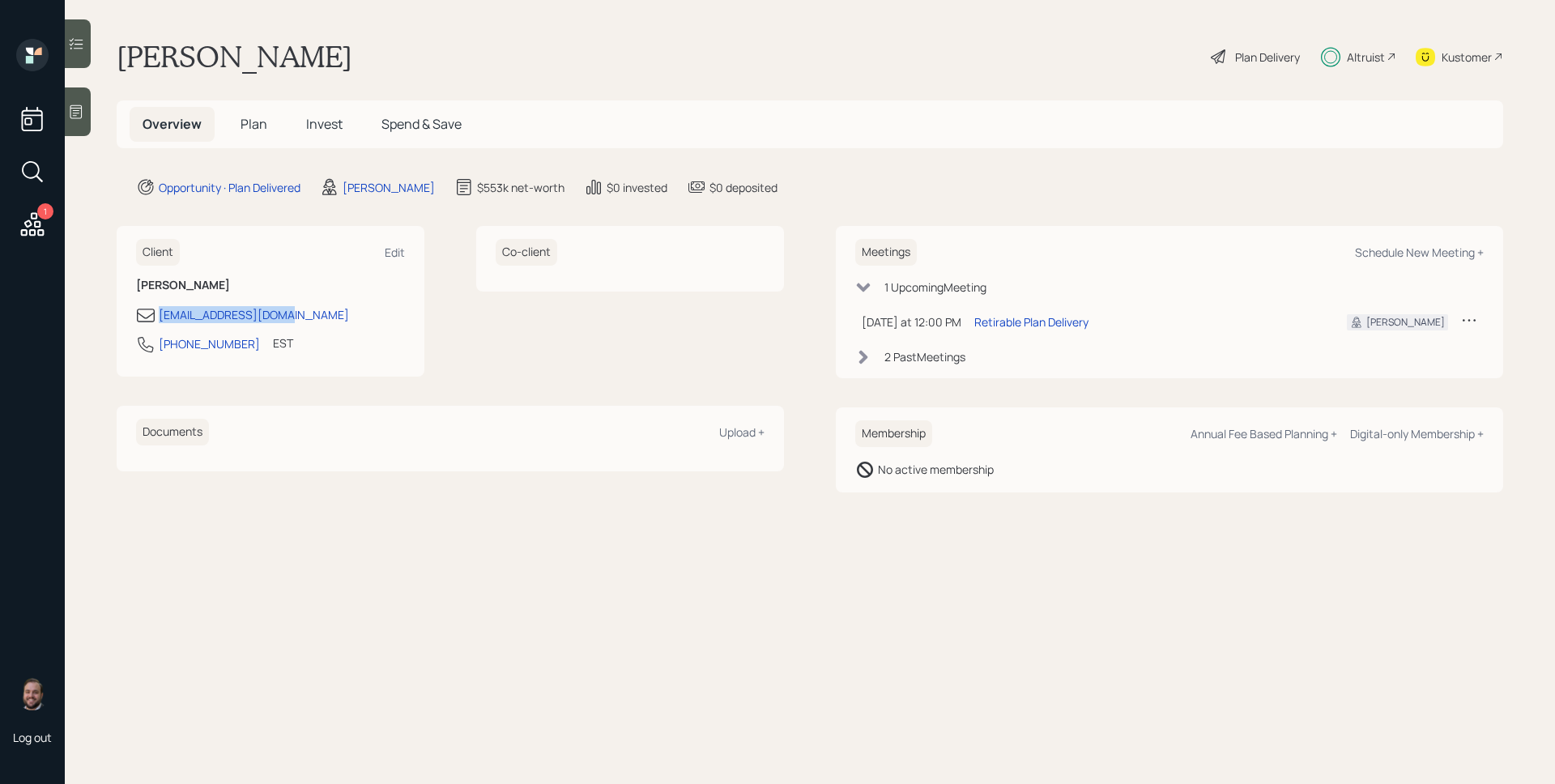
drag, startPoint x: 295, startPoint y: 316, endPoint x: 154, endPoint y: 319, distance: 141.0
click at [154, 319] on div "legend8618@yahoo.com" at bounding box center [270, 315] width 269 height 19
copy div "legend8618@yahoo.com"
drag, startPoint x: 240, startPoint y: 349, endPoint x: 155, endPoint y: 350, distance: 85.0
click at [155, 350] on div "410-585-7503 EST Currently 12:18 PM" at bounding box center [270, 349] width 269 height 30
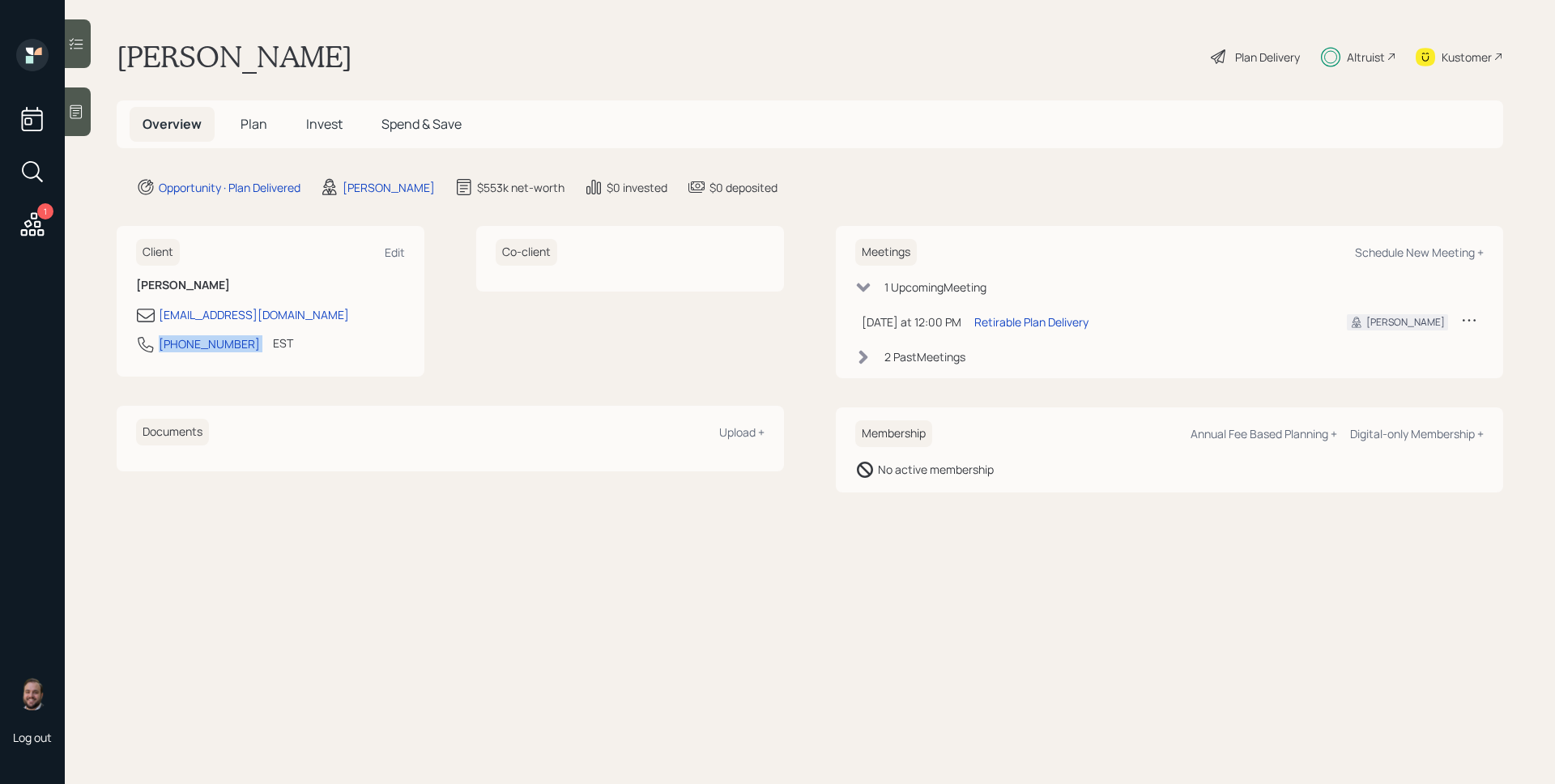
copy div "410-585-7503"
click at [252, 105] on div "Overview Plan Invest Spend & Save" at bounding box center [810, 124] width 1387 height 48
click at [256, 117] on span "Plan" at bounding box center [254, 123] width 27 height 18
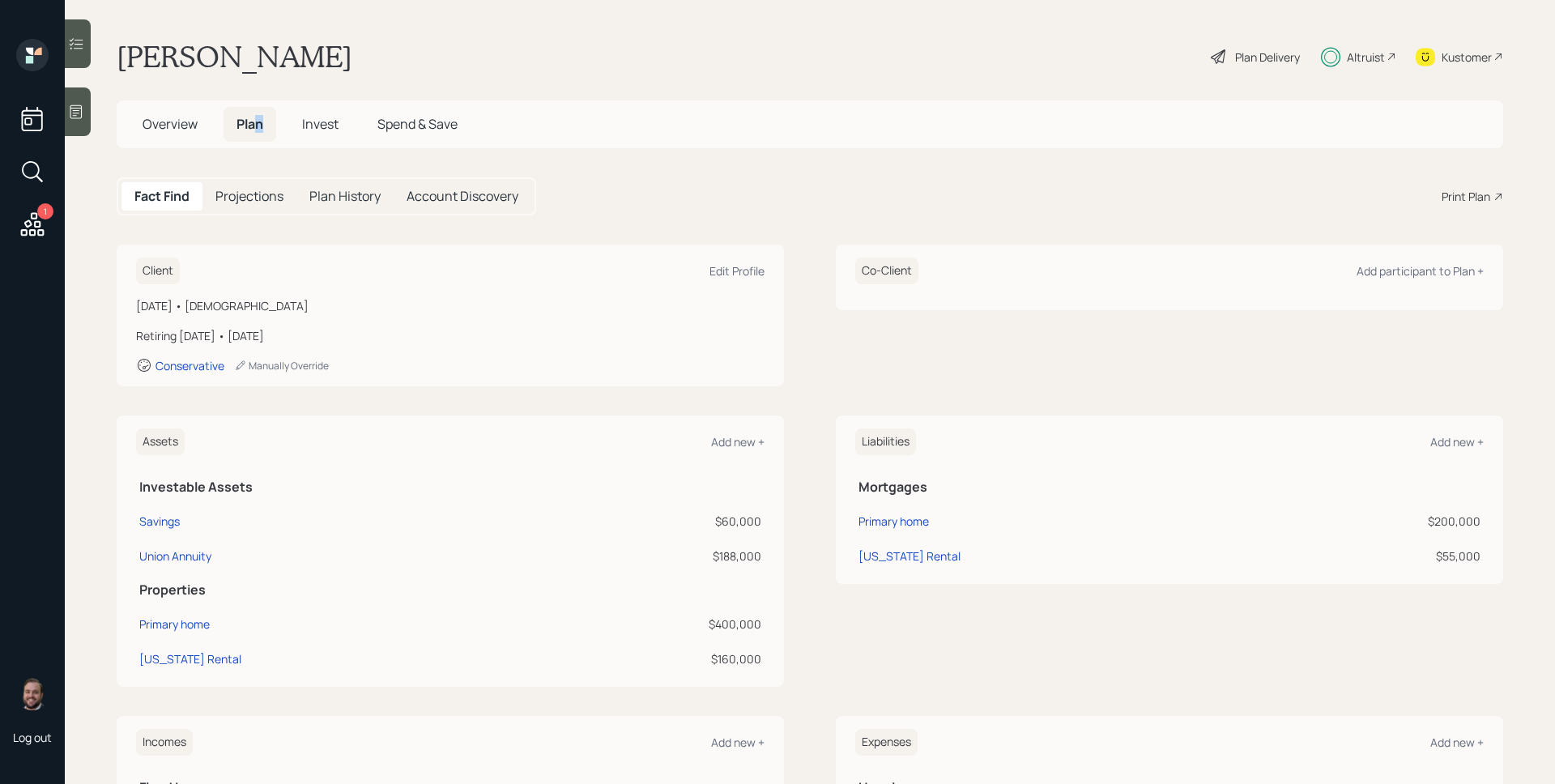
click at [256, 131] on h5 "Plan" at bounding box center [250, 124] width 52 height 35
click at [409, 61] on div "John Gram Plan Delivery Altruist Kustomer" at bounding box center [810, 57] width 1387 height 35
click at [319, 131] on span "Invest" at bounding box center [320, 123] width 36 height 18
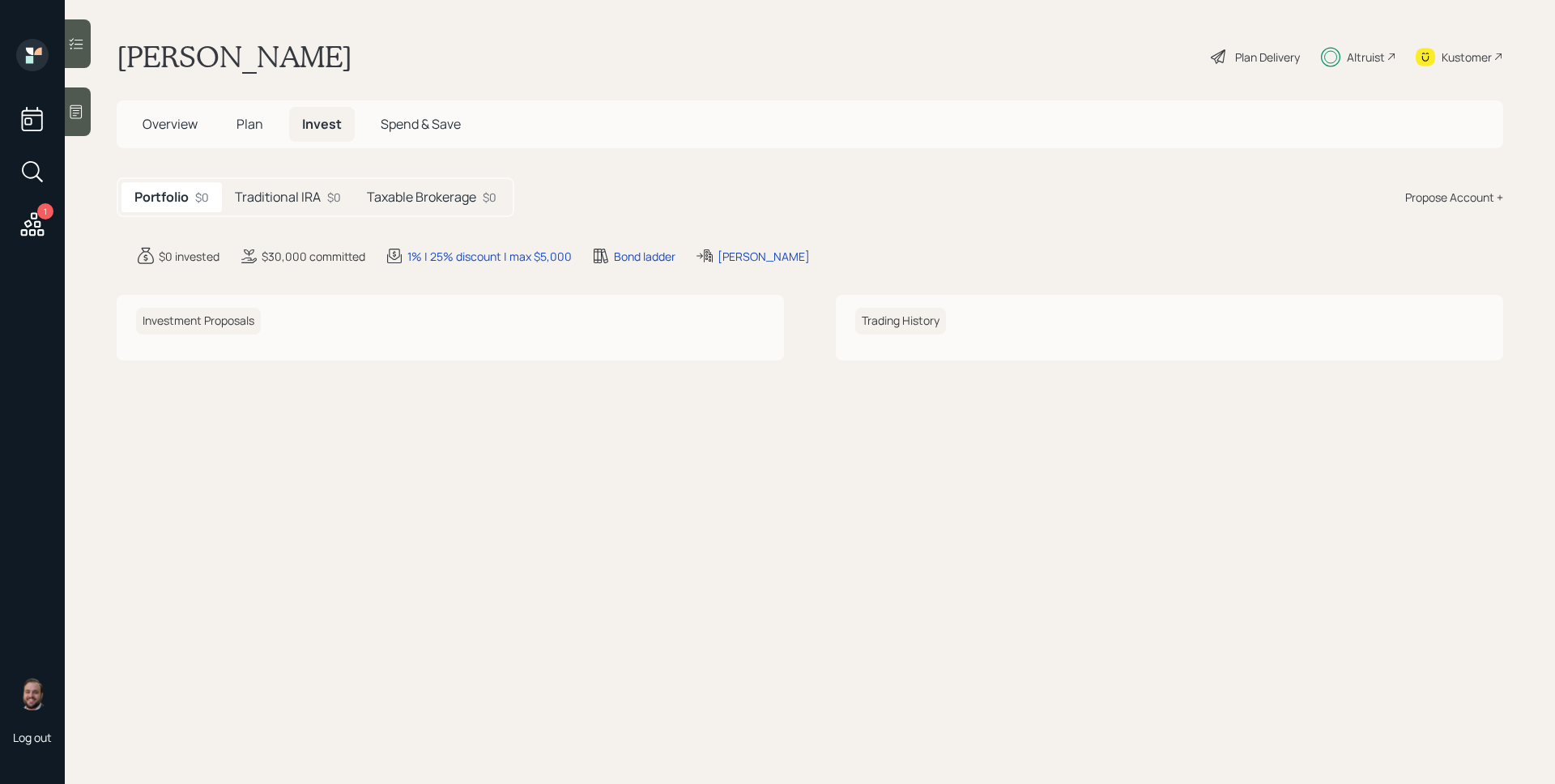
click at [312, 202] on h5 "Traditional IRA" at bounding box center [278, 197] width 86 height 15
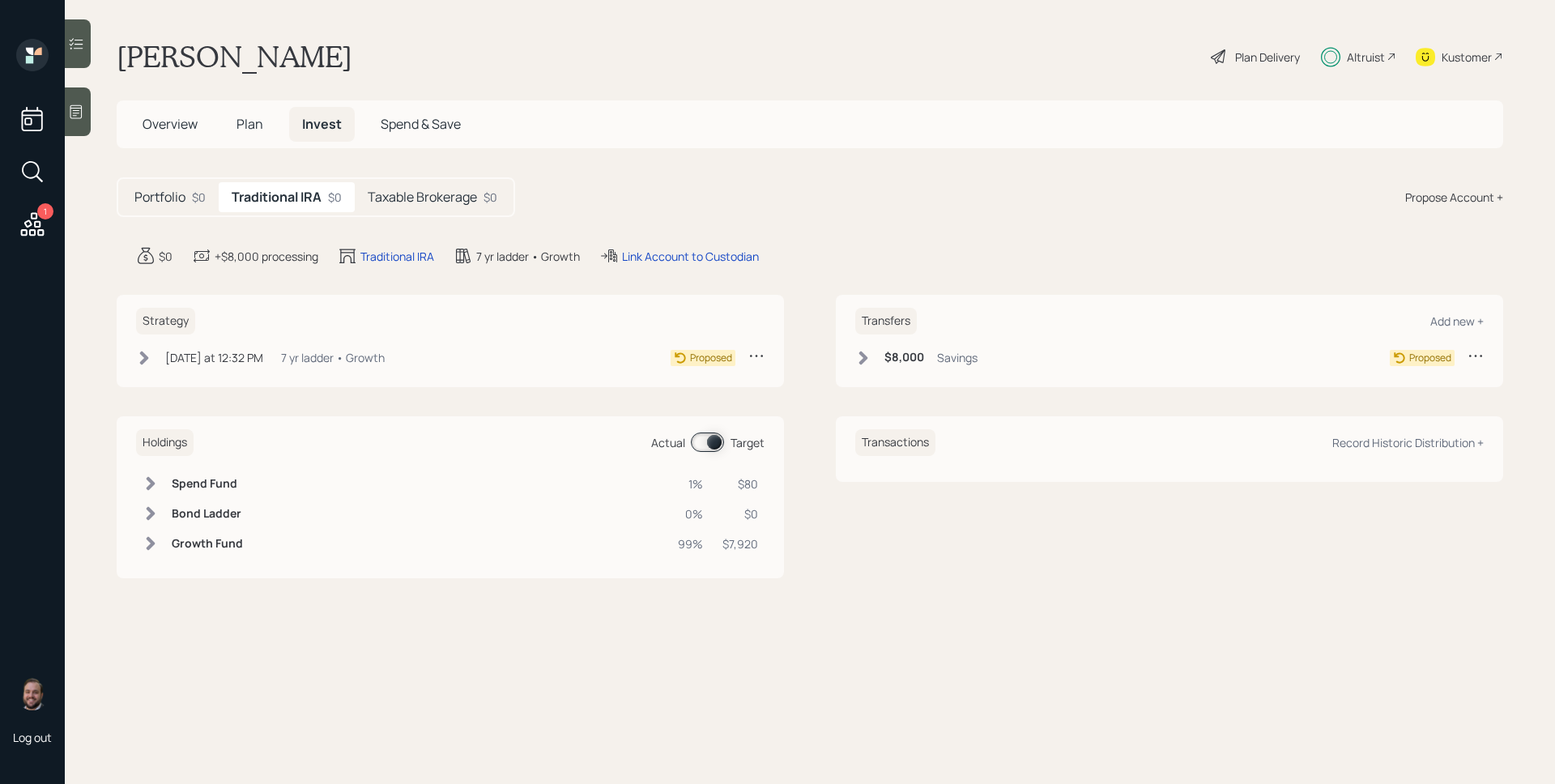
click at [296, 356] on div "3 days ago at 12:32 PM Friday, September 19, 2025 12:32 PM EDT 7 yr ladder • Gr…" at bounding box center [260, 358] width 249 height 20
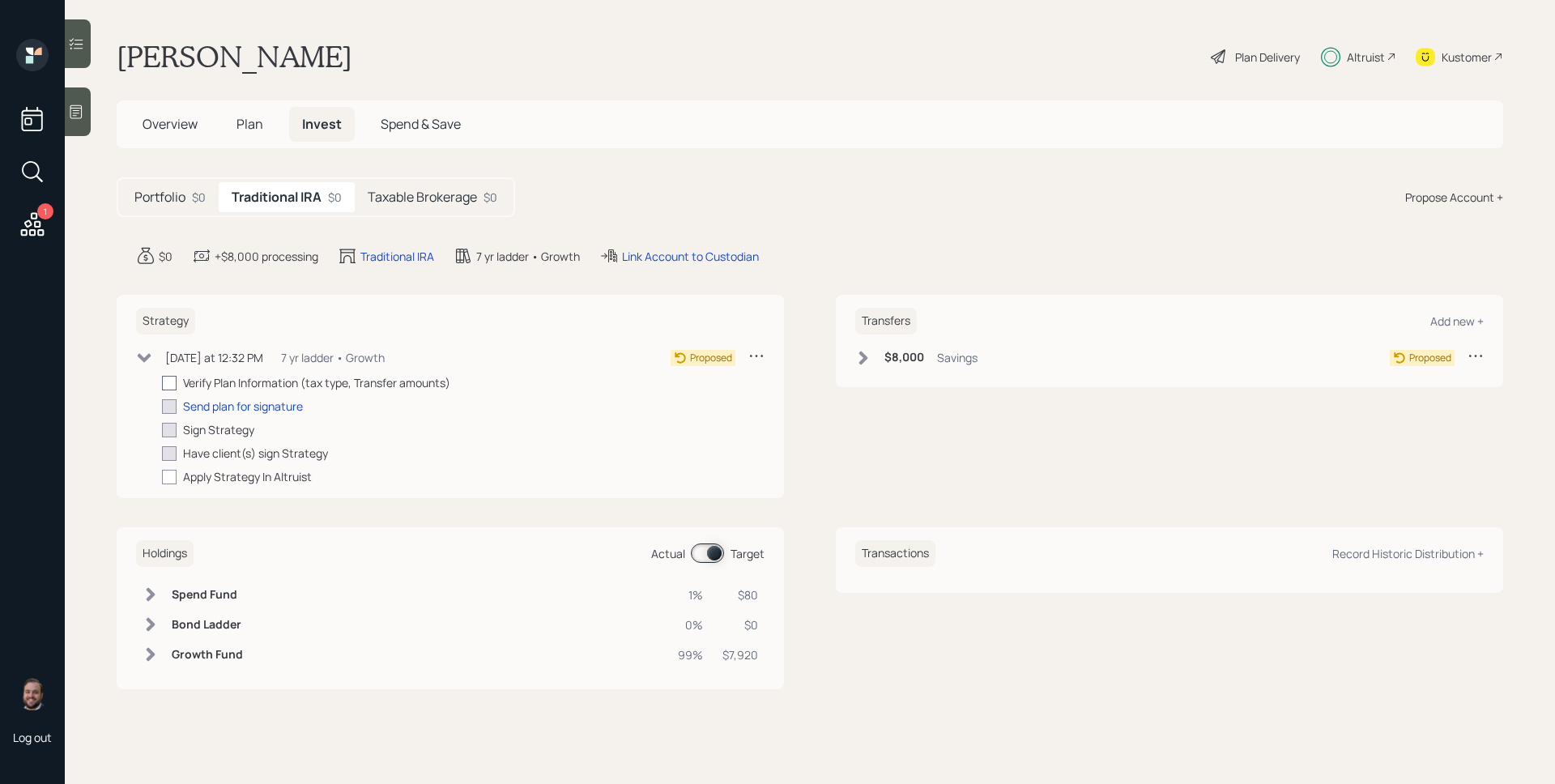
click at [165, 385] on div at bounding box center [169, 382] width 14 height 14
click at [162, 383] on input "checkbox" at bounding box center [161, 382] width 1 height 1
checkbox input "true"
click at [232, 407] on div "Send plan for signature" at bounding box center [243, 406] width 120 height 17
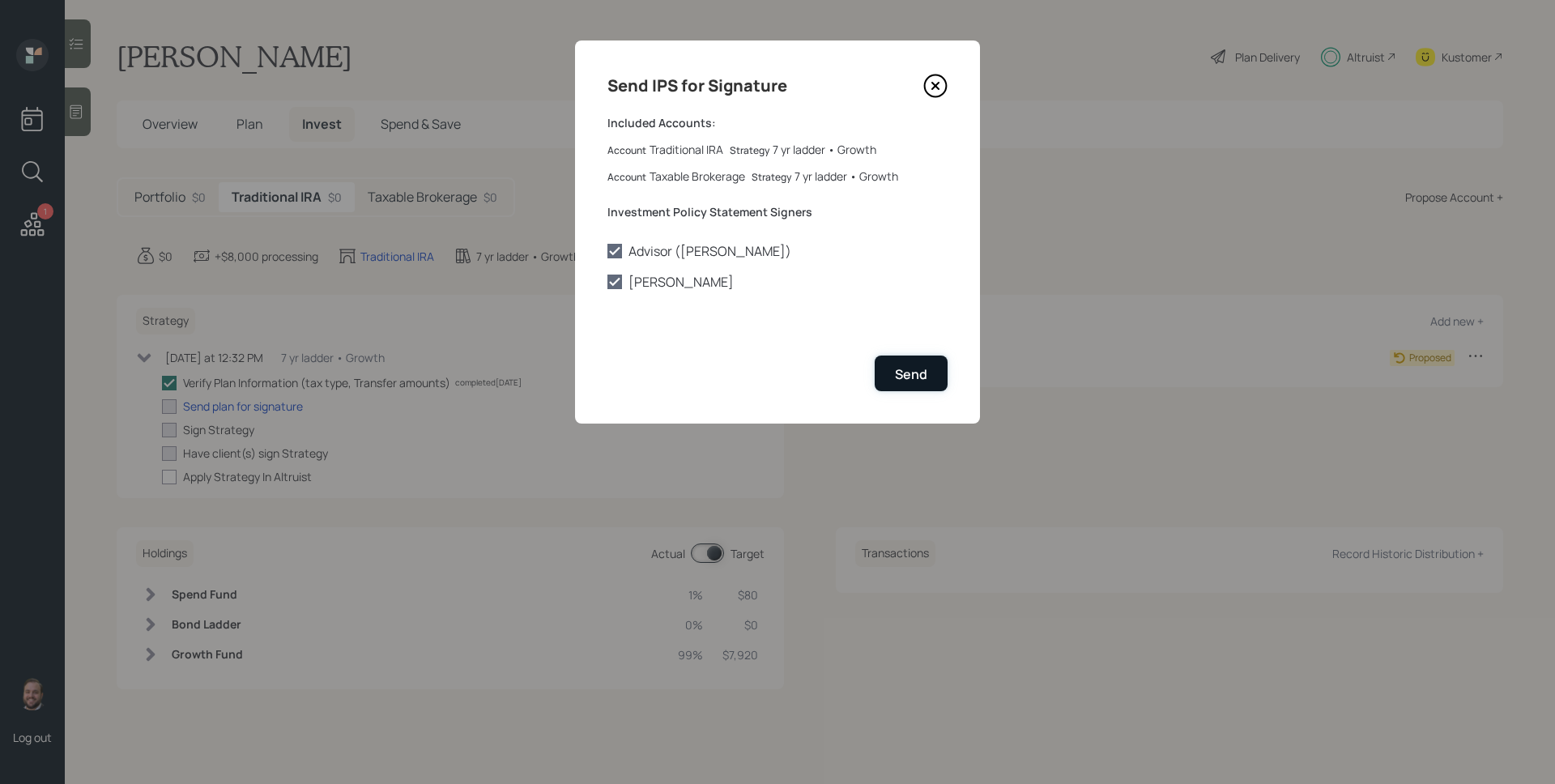
click at [929, 370] on button "Send" at bounding box center [911, 372] width 73 height 35
checkbox input "true"
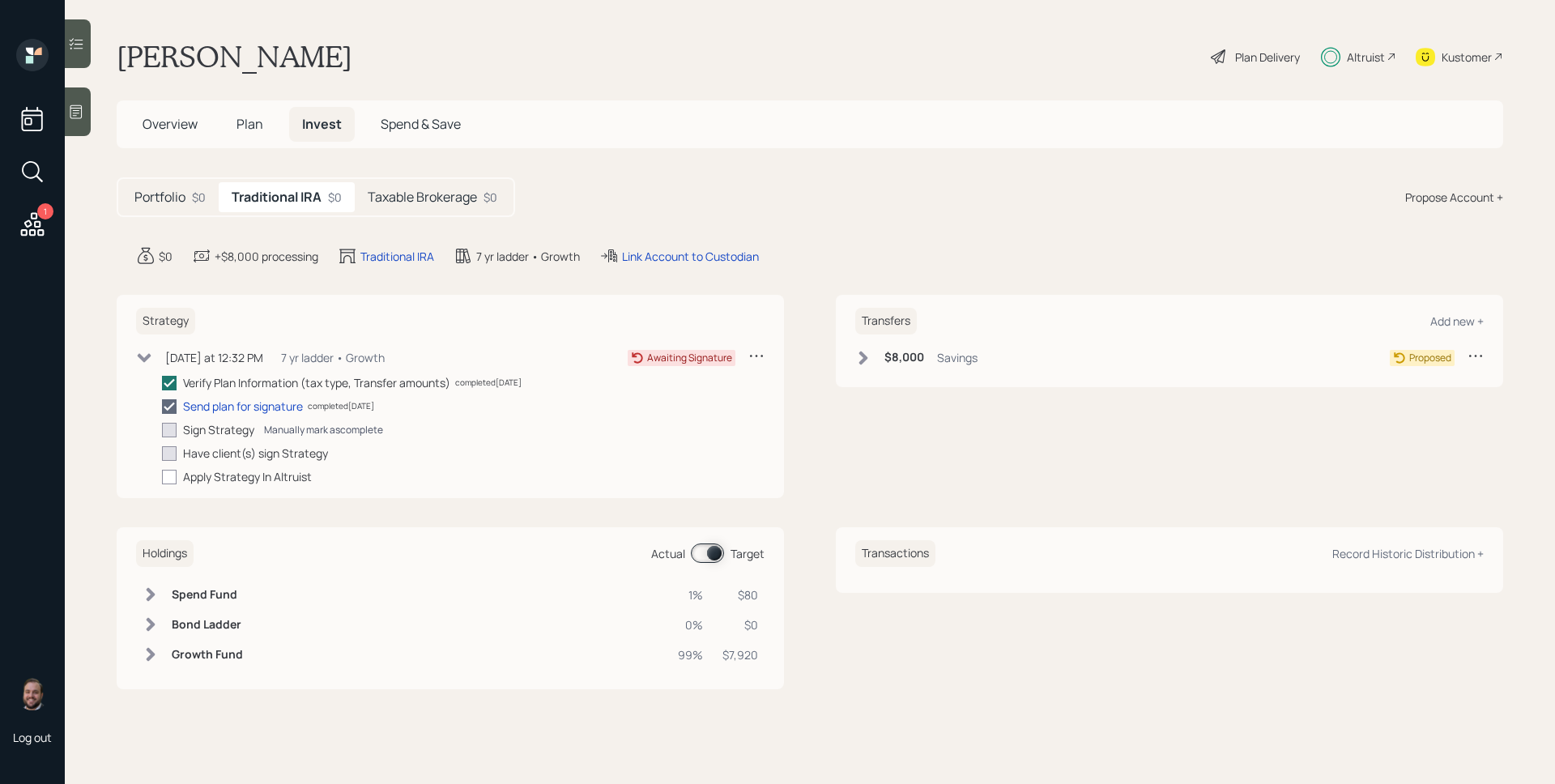
click at [326, 427] on div "Manually mark as complete" at bounding box center [323, 430] width 119 height 14
checkbox input "true"
click at [368, 450] on div "Manually mark as complete" at bounding box center [397, 453] width 119 height 14
checkbox input "true"
click at [949, 354] on div "Savings" at bounding box center [957, 358] width 41 height 17
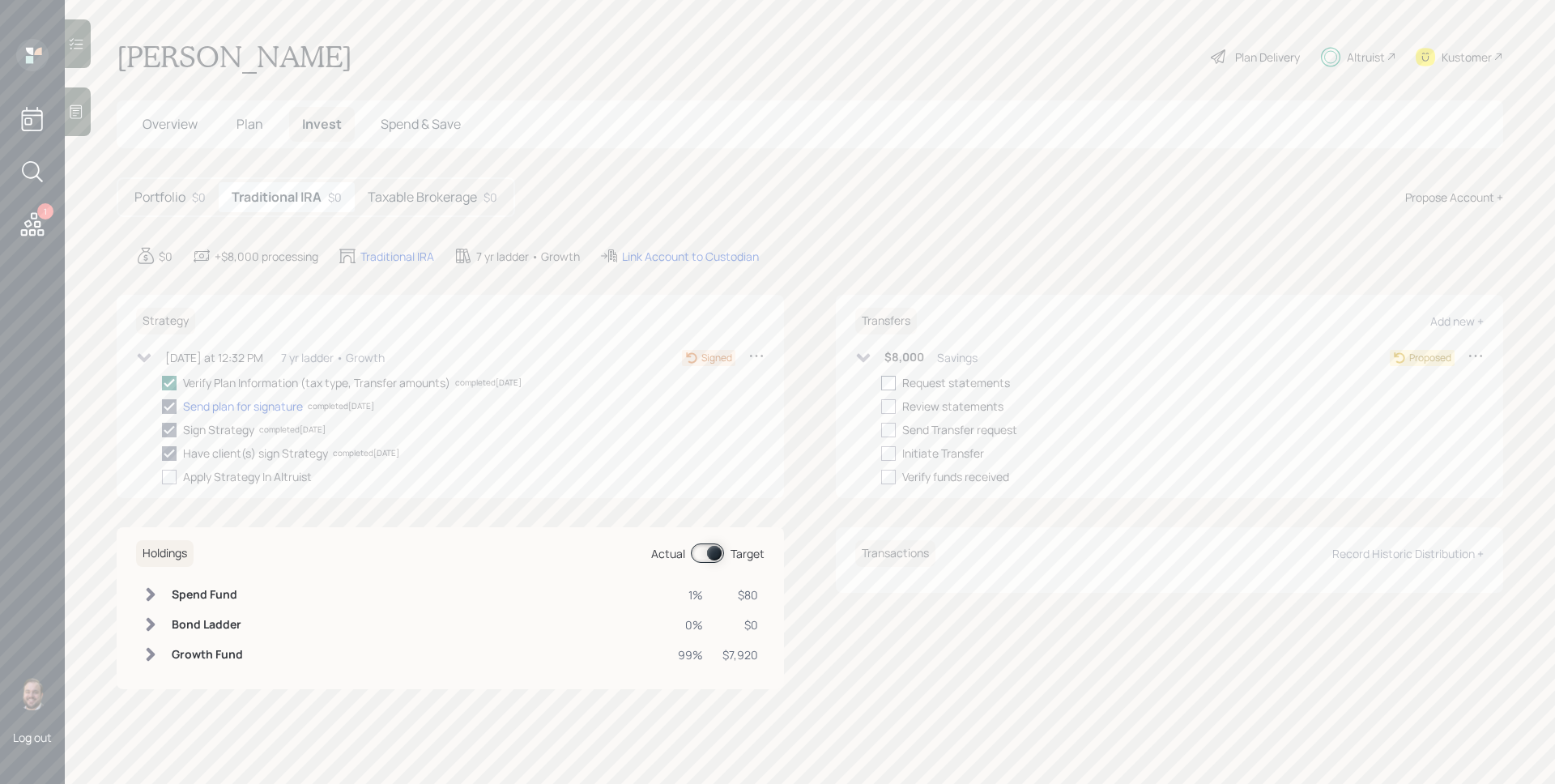
click at [888, 387] on div at bounding box center [888, 382] width 14 height 14
click at [881, 383] on input "checkbox" at bounding box center [880, 382] width 1 height 1
checkbox input "true"
click at [890, 408] on div at bounding box center [888, 406] width 14 height 14
click at [881, 407] on input "checkbox" at bounding box center [880, 406] width 1 height 1
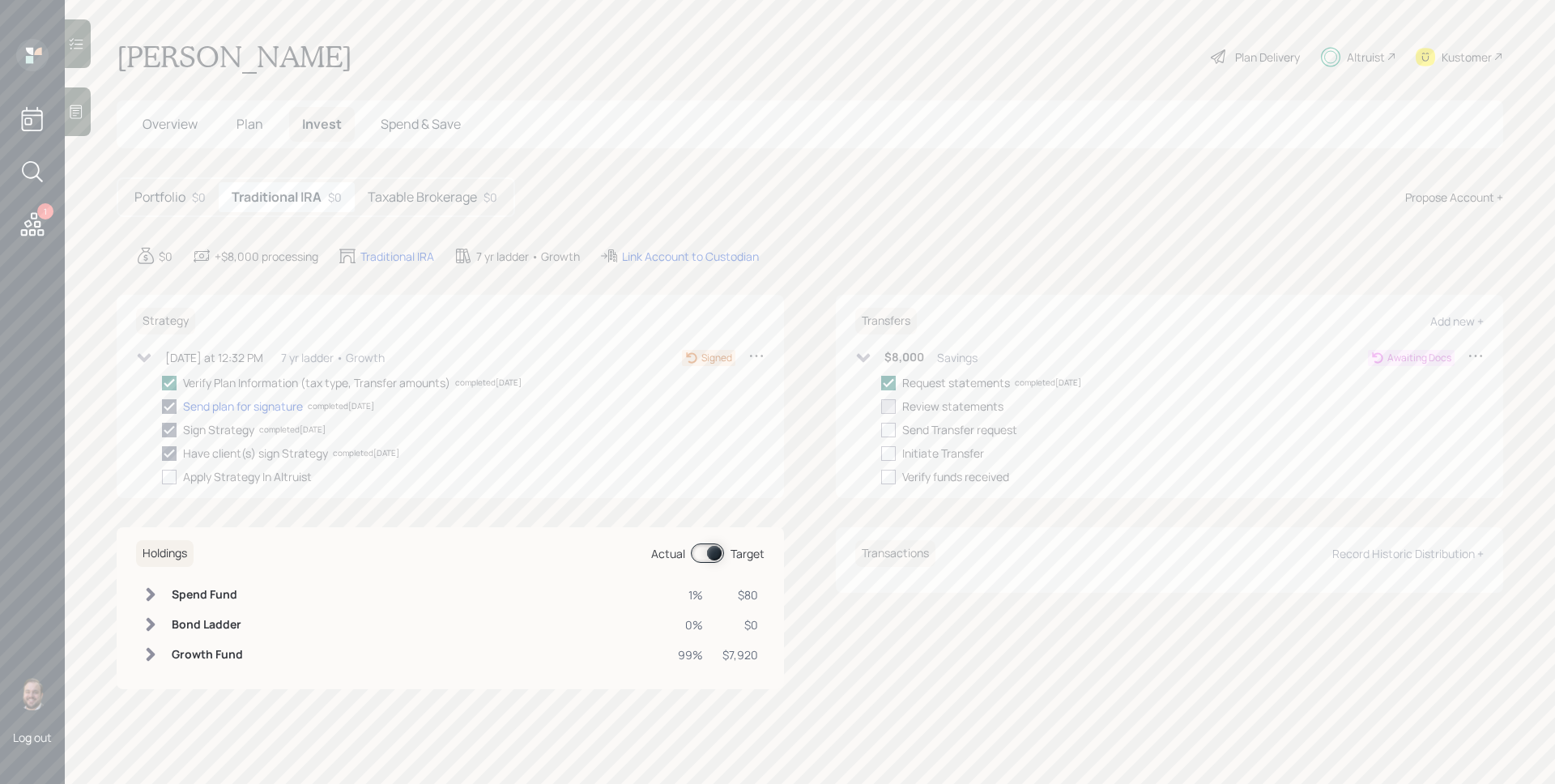
checkbox input "true"
click at [430, 208] on div "Taxable Brokerage $0" at bounding box center [432, 197] width 155 height 30
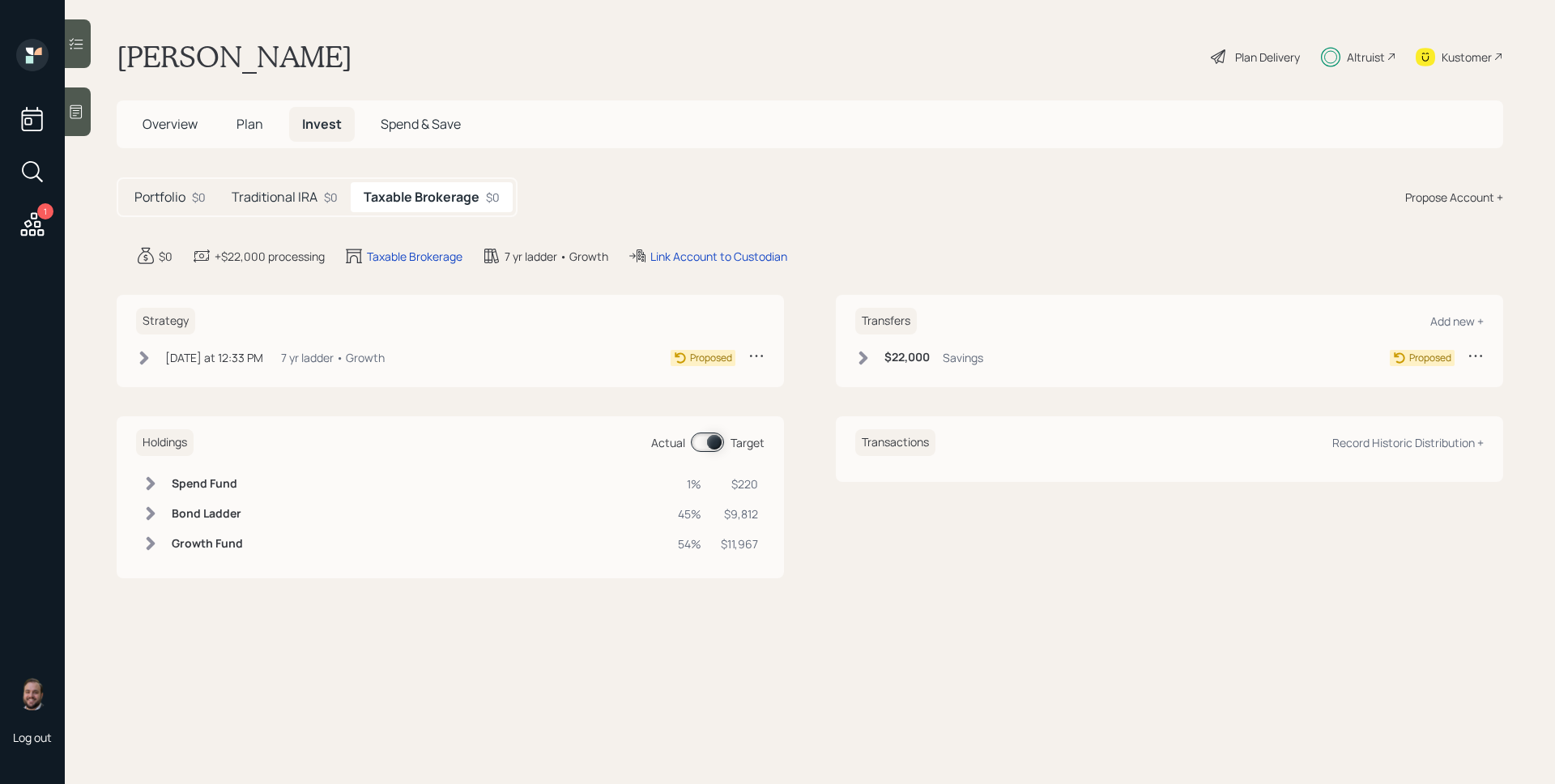
click at [868, 360] on icon at bounding box center [863, 357] width 16 height 16
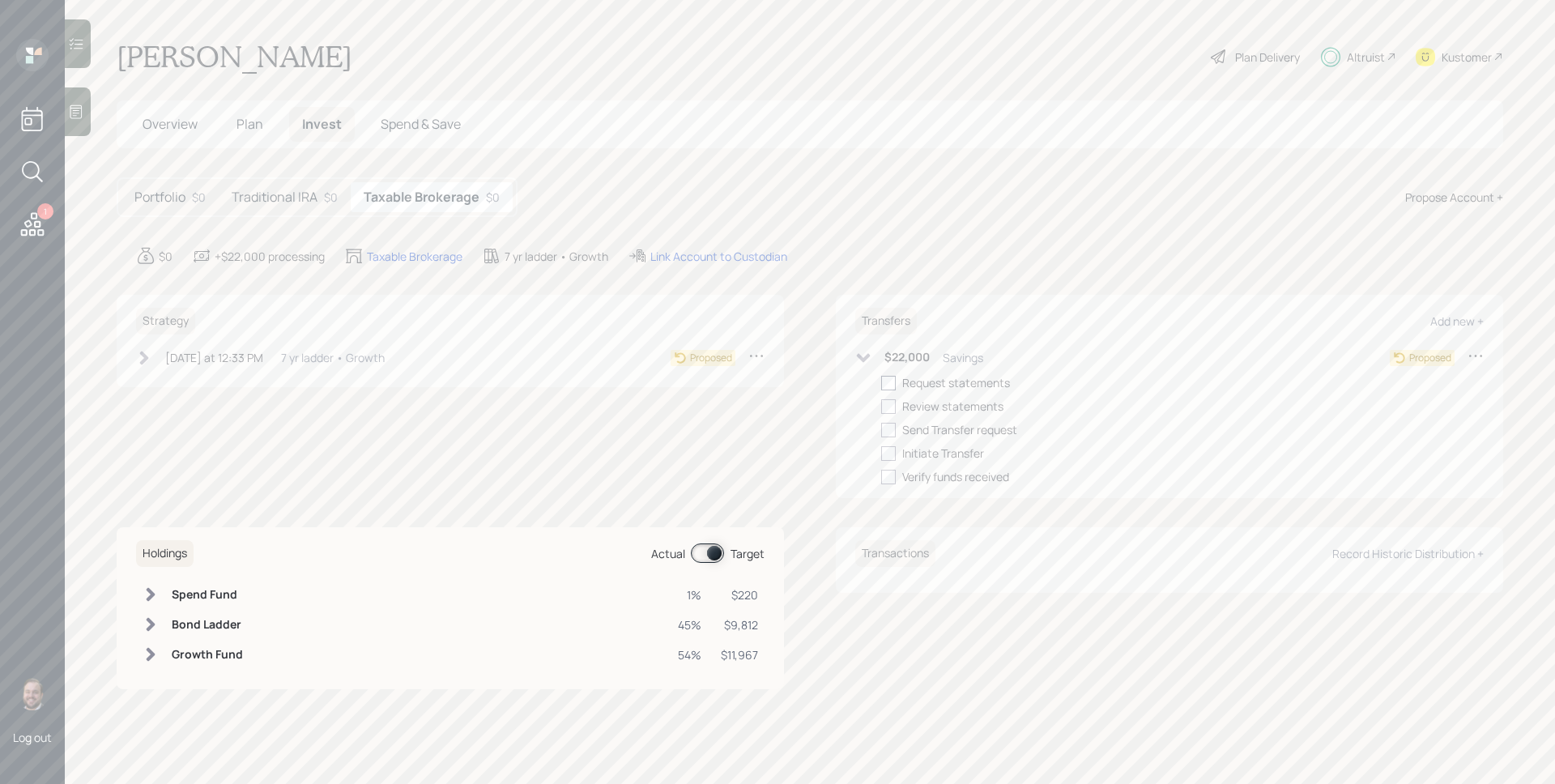
click at [885, 382] on div at bounding box center [888, 382] width 14 height 14
click at [881, 382] on input "checkbox" at bounding box center [880, 382] width 1 height 1
checkbox input "true"
click at [891, 408] on div at bounding box center [888, 406] width 14 height 14
click at [881, 407] on input "checkbox" at bounding box center [880, 406] width 1 height 1
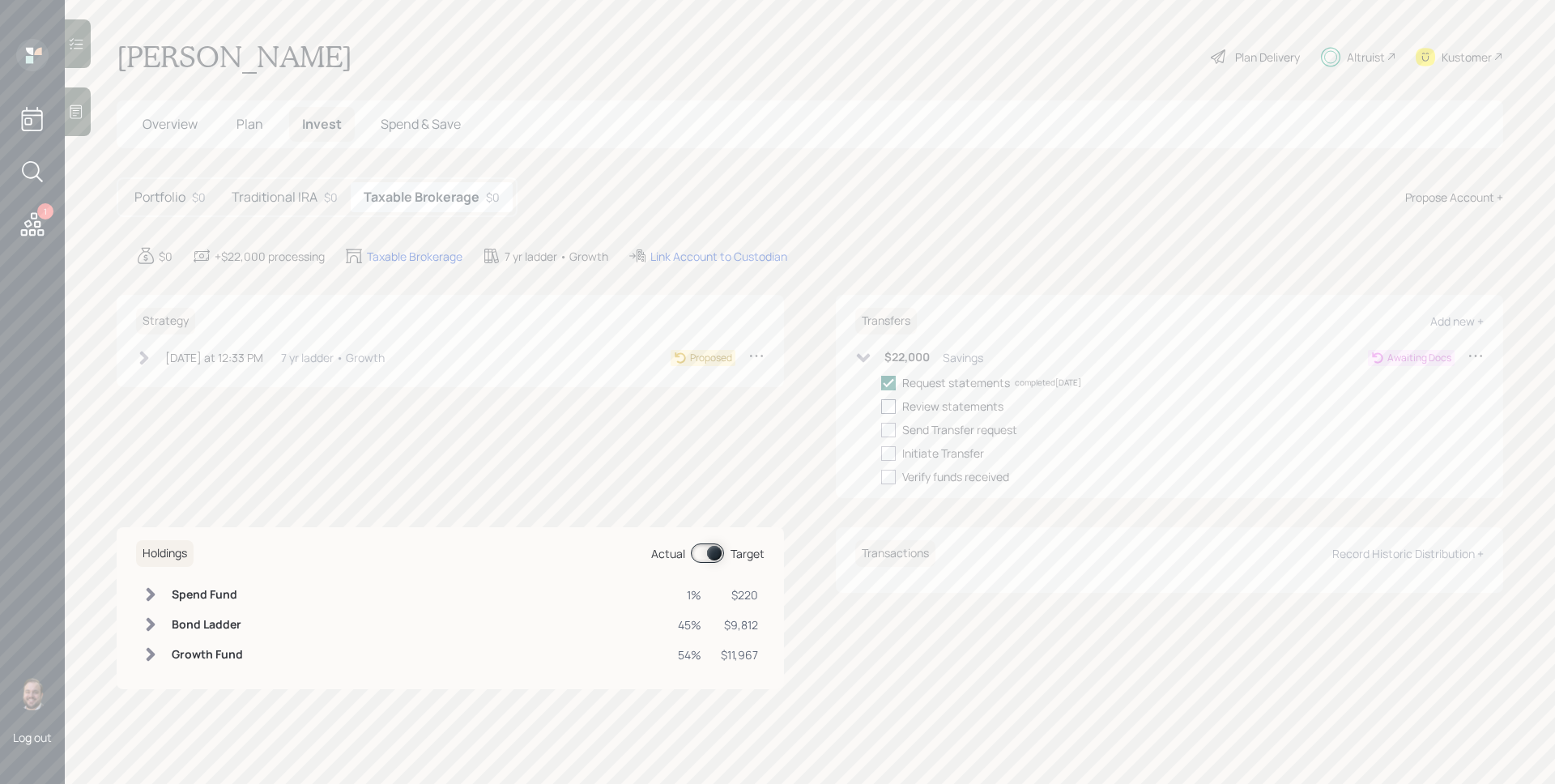
checkbox input "true"
click at [201, 359] on div "3 days ago at 12:33 PM" at bounding box center [214, 358] width 98 height 17
click at [173, 382] on div at bounding box center [169, 382] width 14 height 14
click at [162, 382] on input "checkbox" at bounding box center [161, 382] width 1 height 1
checkbox input "true"
